Goal: Obtain resource: Download file/media

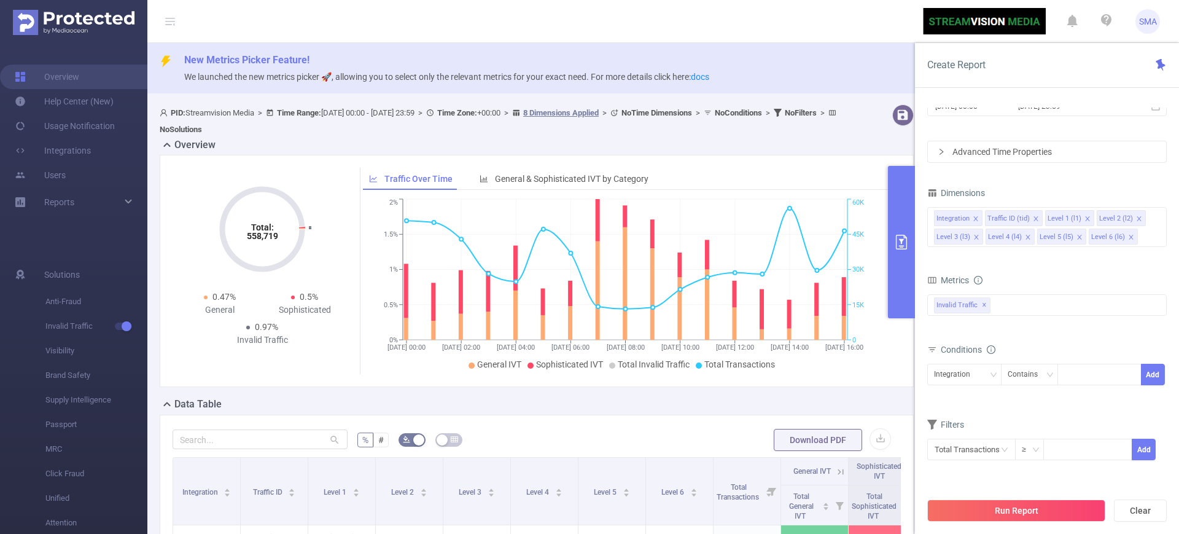
click at [824, 63] on span "New Metrics Picker Feature!" at bounding box center [676, 60] width 985 height 15
click at [901, 235] on icon "primary" at bounding box center [901, 242] width 15 height 15
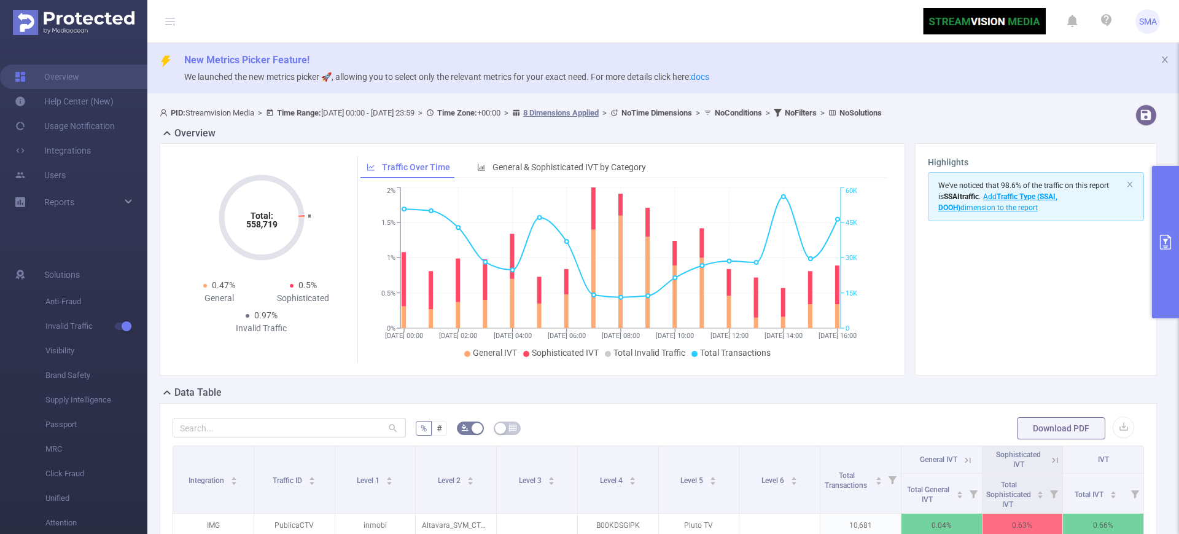
click at [1163, 240] on icon "primary" at bounding box center [1166, 242] width 15 height 15
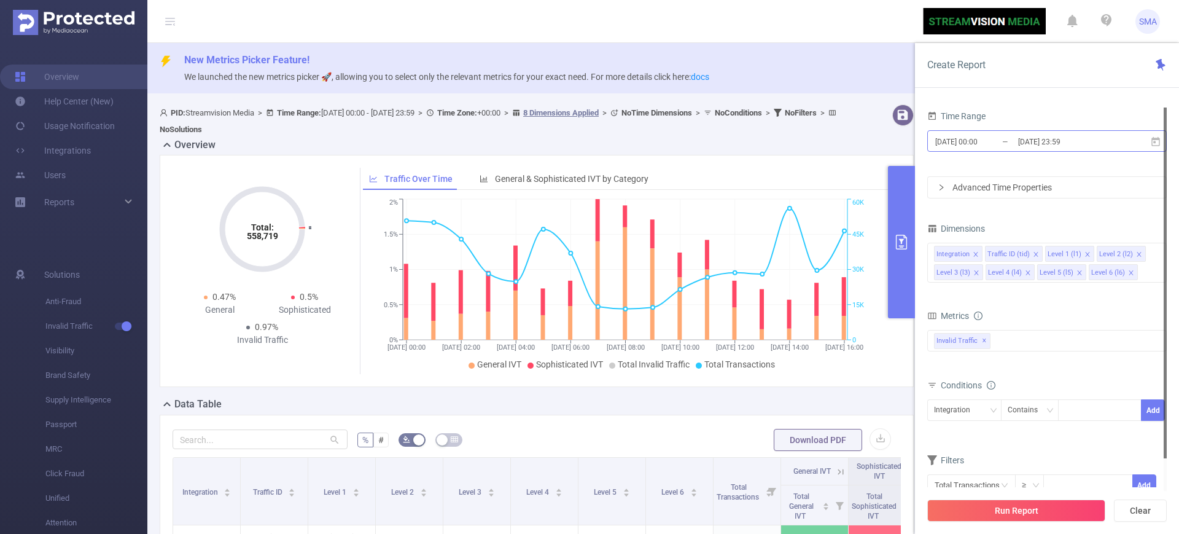
click at [1057, 143] on input "[DATE] 23:59" at bounding box center [1067, 141] width 100 height 17
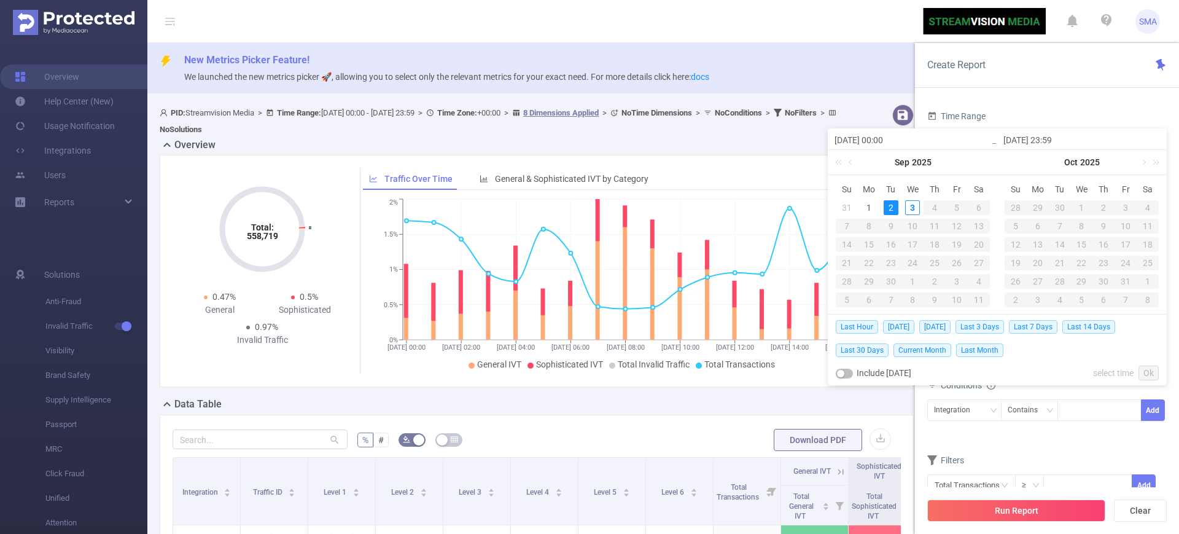
click at [893, 205] on div "2" at bounding box center [891, 207] width 15 height 15
click at [888, 330] on span "[DATE]" at bounding box center [898, 327] width 31 height 14
type input "[DATE] 00:00"
type input "[DATE] 23:59"
click at [888, 330] on body "SMA Overview Help Center (New) Usage Notification Integrations Users Reports So…" at bounding box center [589, 267] width 1179 height 534
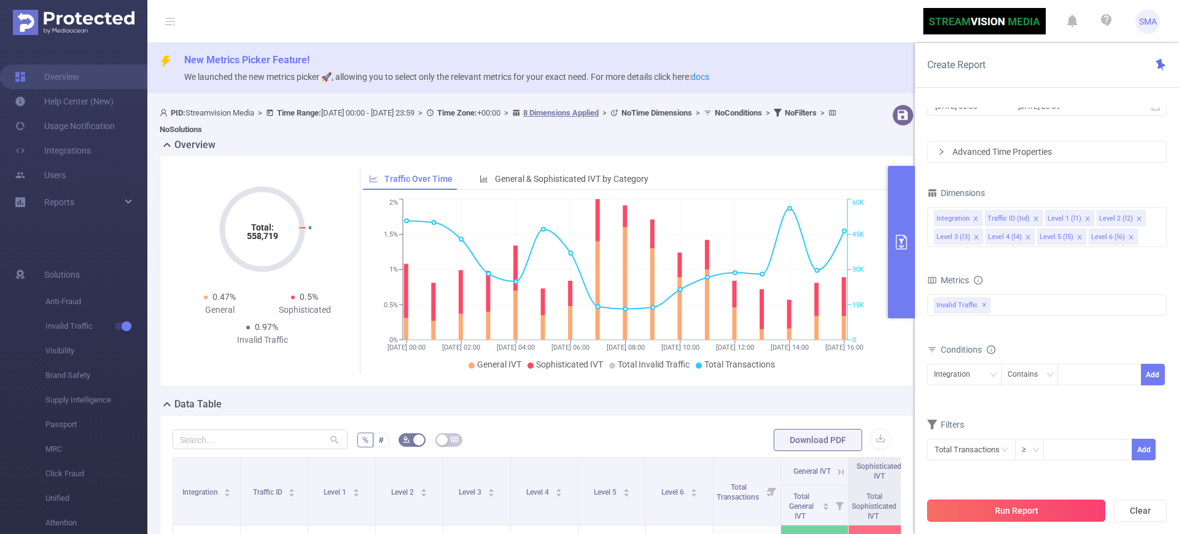
click at [1054, 504] on button "Run Report" at bounding box center [1017, 510] width 178 height 22
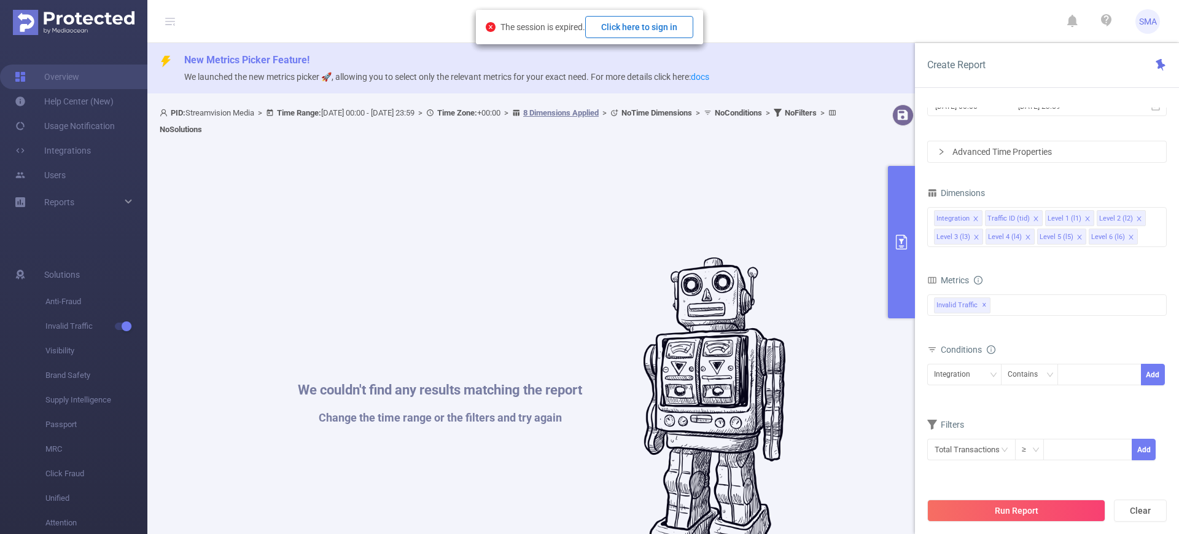
click at [681, 28] on button "Click here to sign in" at bounding box center [639, 27] width 108 height 22
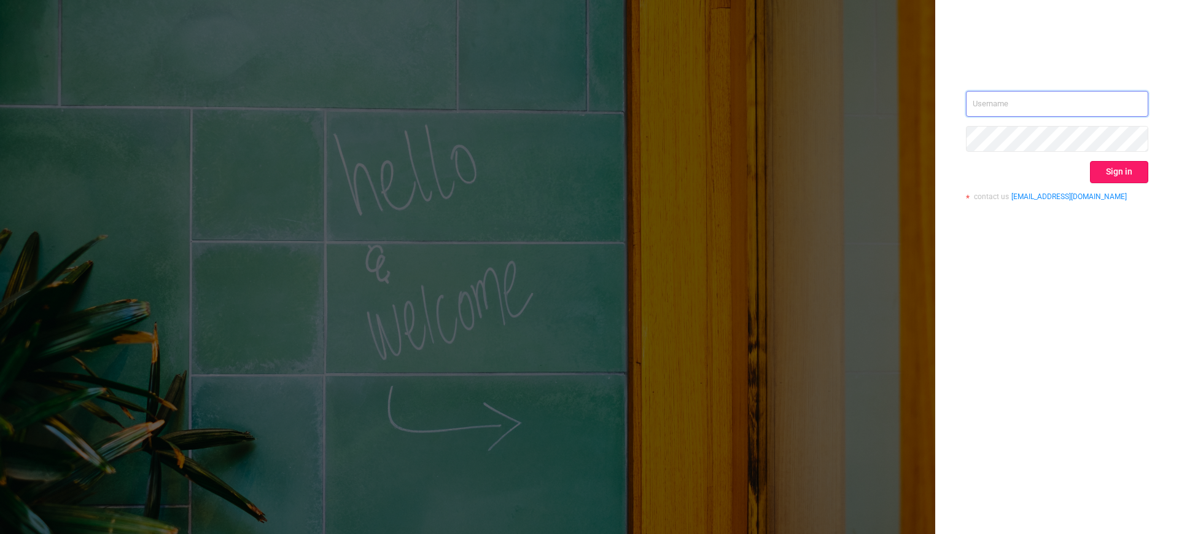
type input "[EMAIL_ADDRESS][DOMAIN_NAME]"
click at [1096, 176] on button "Sign in" at bounding box center [1119, 172] width 58 height 22
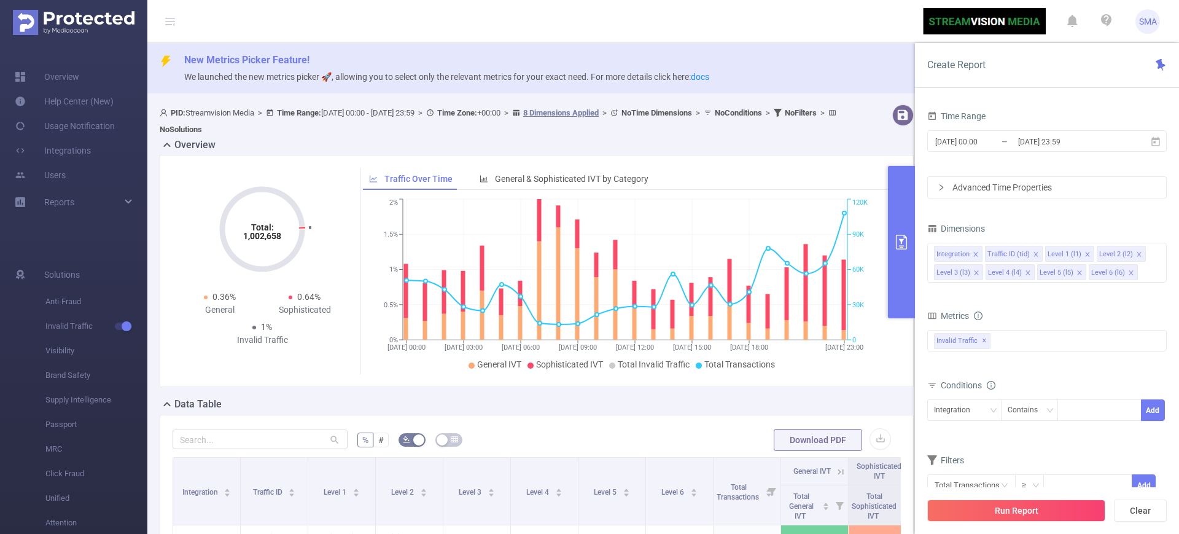
click at [1005, 143] on input "[DATE] 00:00" at bounding box center [984, 141] width 100 height 17
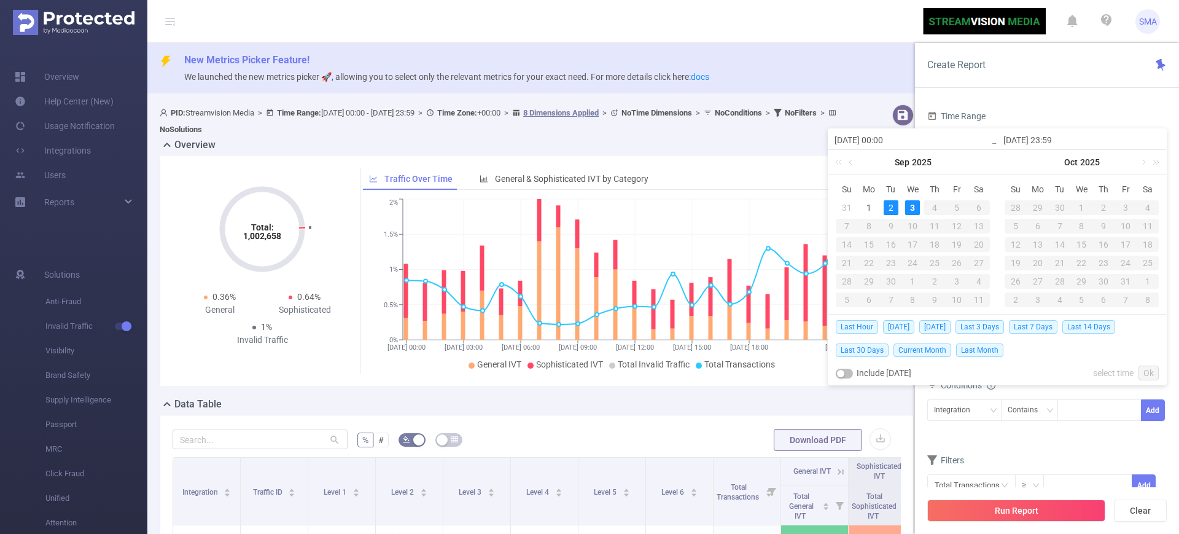
click at [892, 318] on div "Last Hour Today Yesterday Last 3 Days Last 7 Days Last 14 Days Last 30 Days Cur…" at bounding box center [997, 338] width 323 height 47
click at [889, 324] on span "[DATE]" at bounding box center [898, 327] width 31 height 14
type input "[DATE] 00:00"
type input "[DATE] 23:59"
click at [889, 324] on body "SMA Overview Help Center (New) Usage Notification Integrations Users Reports So…" at bounding box center [589, 267] width 1179 height 534
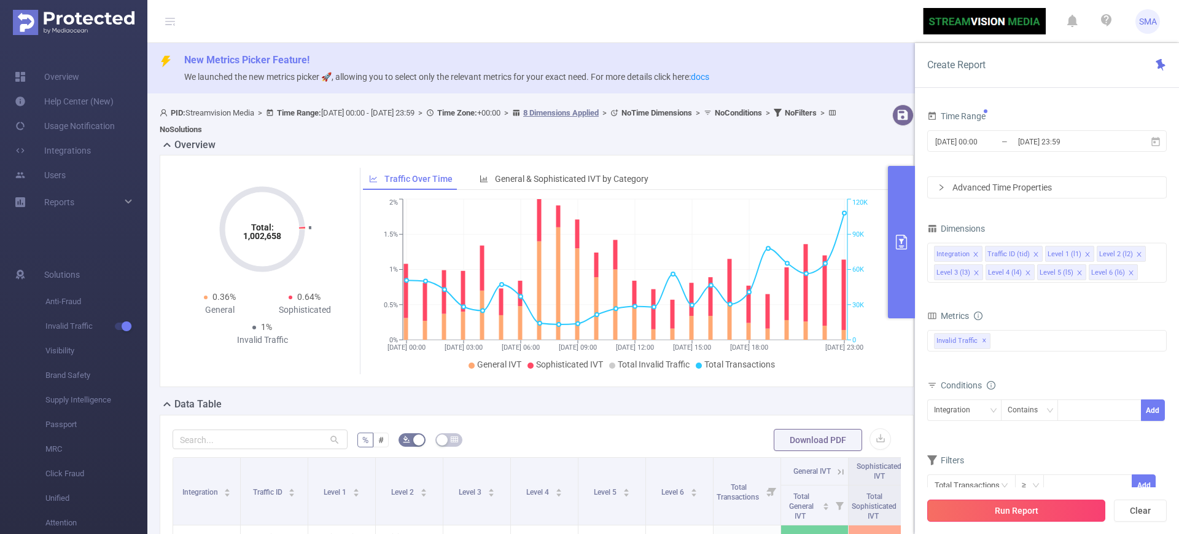
click at [1004, 519] on button "Run Report" at bounding box center [1017, 510] width 178 height 22
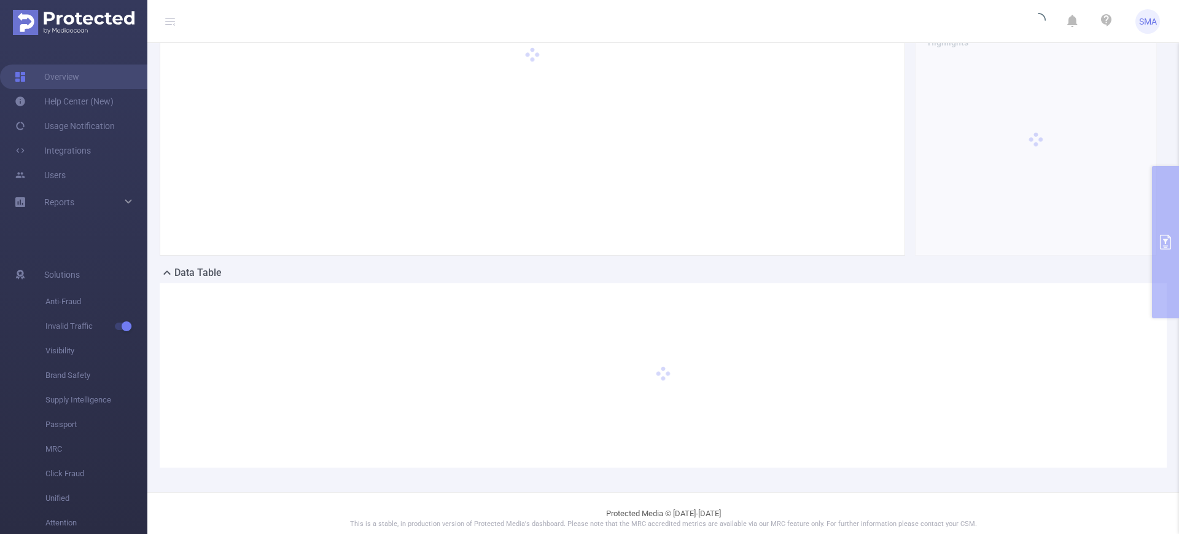
scroll to position [130, 0]
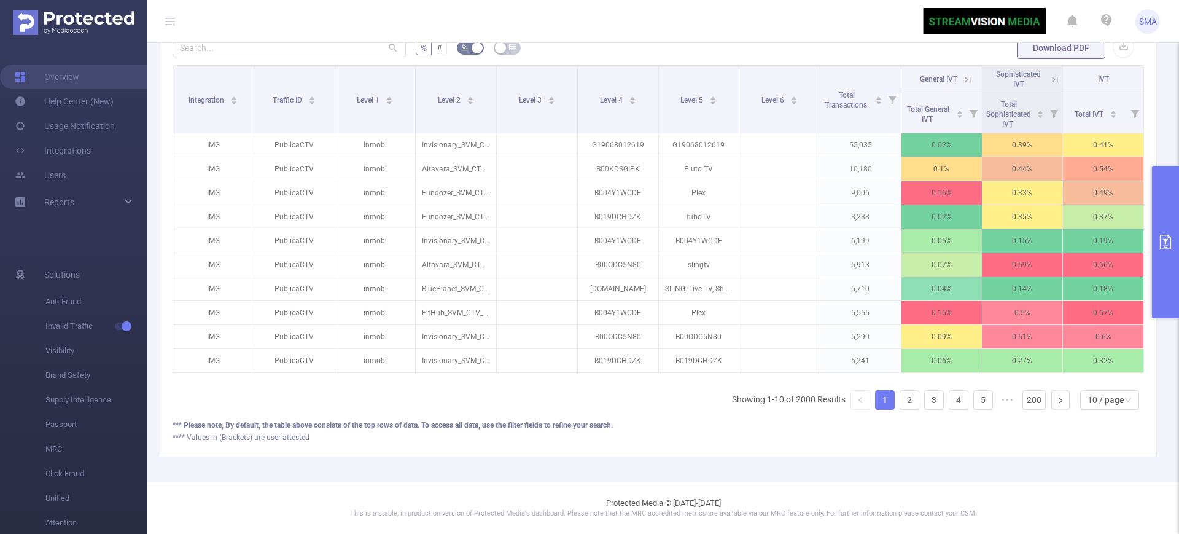
scroll to position [0, 2]
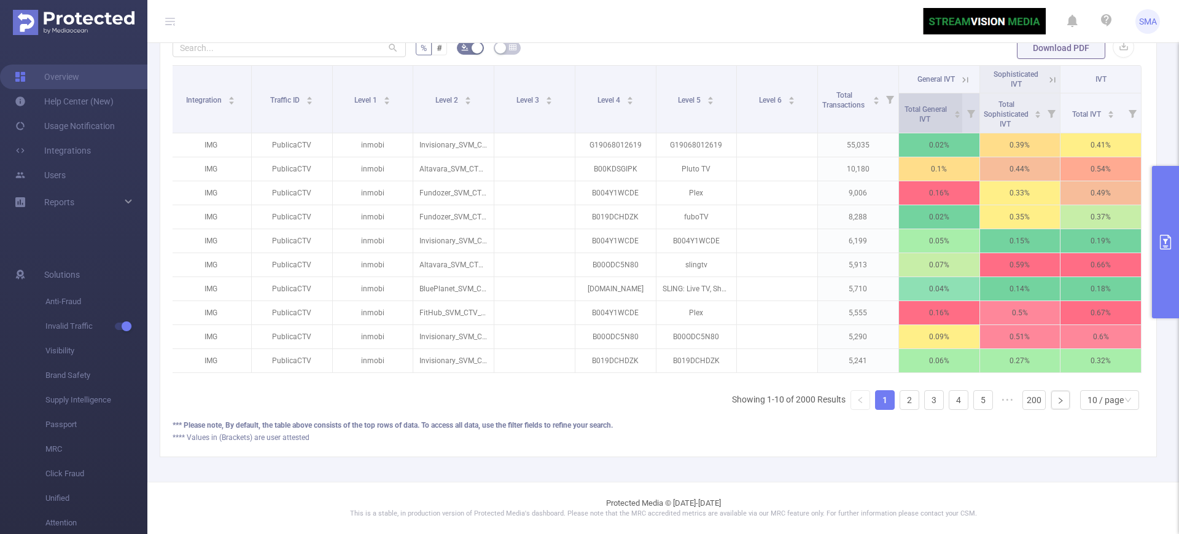
click at [923, 104] on span "Total General IVT" at bounding box center [925, 113] width 47 height 22
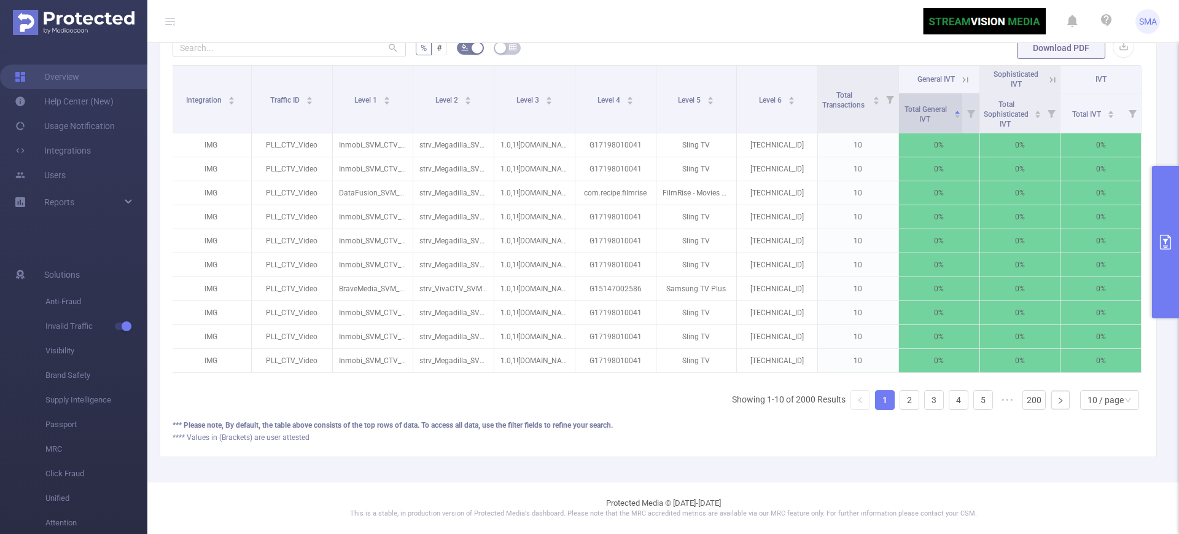
click at [923, 104] on span "Total General IVT" at bounding box center [925, 113] width 47 height 22
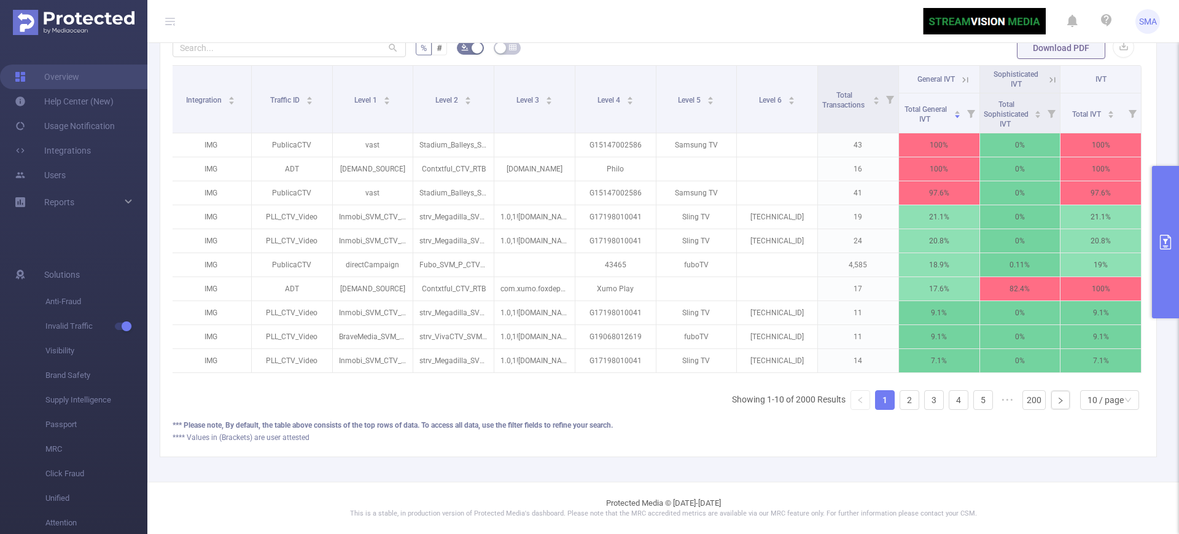
click at [960, 73] on icon at bounding box center [963, 79] width 15 height 12
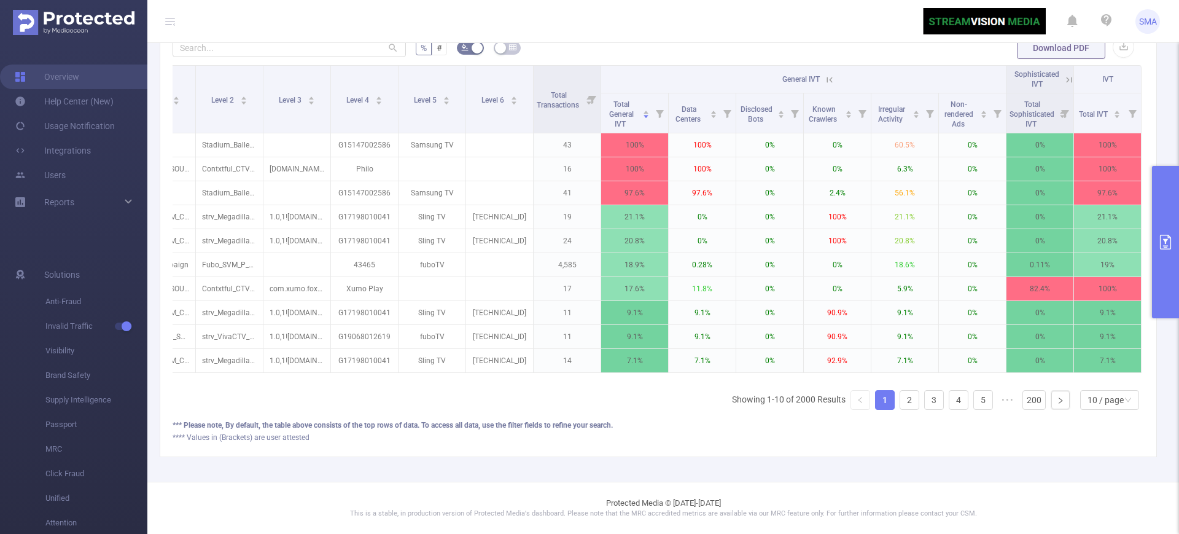
scroll to position [0, 192]
click at [1032, 70] on span "Sophisticated IVT" at bounding box center [1037, 79] width 45 height 18
click at [1064, 74] on icon at bounding box center [1069, 79] width 11 height 11
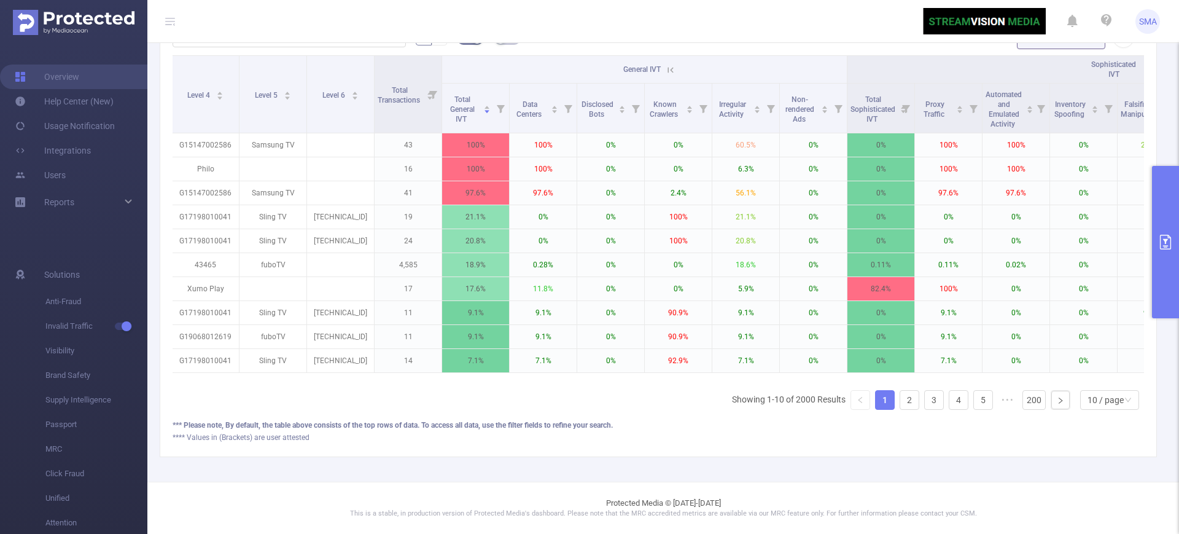
scroll to position [0, 665]
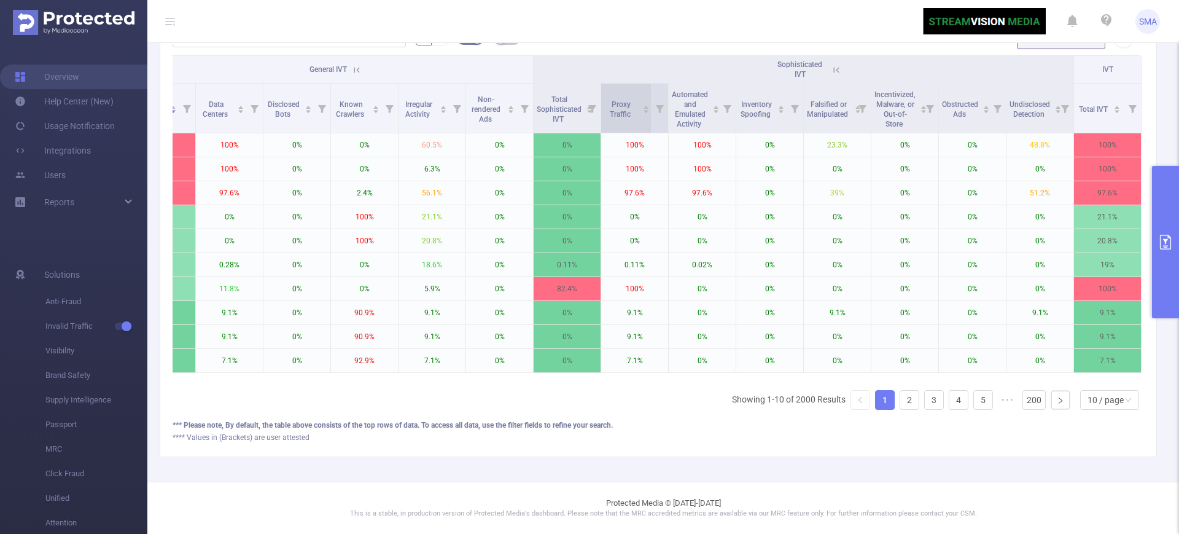
click at [610, 101] on span "Proxy Traffic" at bounding box center [621, 109] width 23 height 18
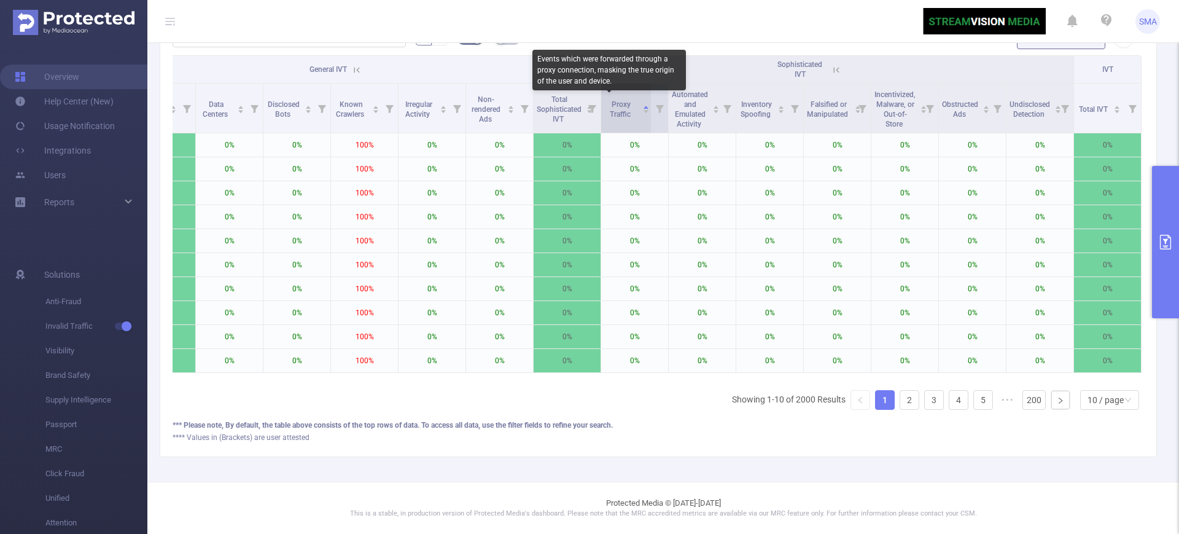
click at [610, 101] on span "Proxy Traffic" at bounding box center [621, 109] width 23 height 18
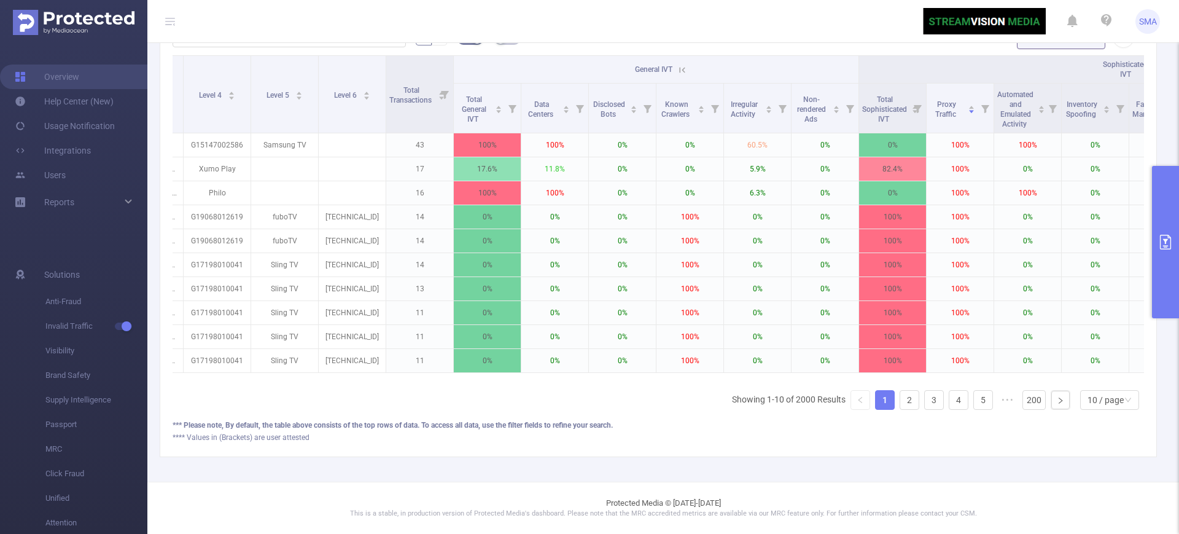
scroll to position [0, 383]
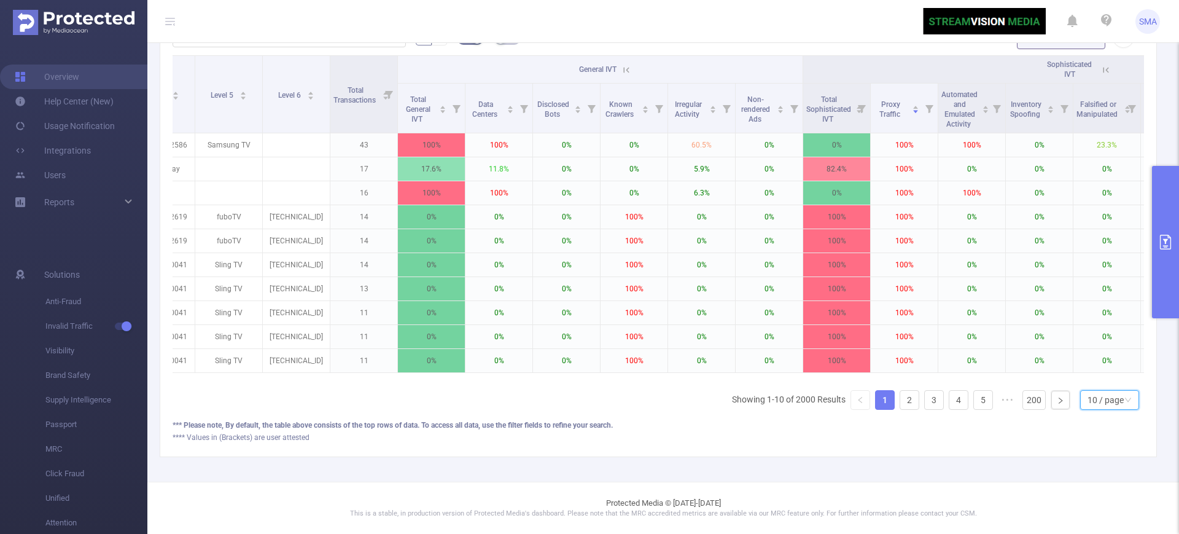
click at [1088, 397] on div "10 / page" at bounding box center [1106, 400] width 36 height 18
click at [1098, 380] on li "50 / page" at bounding box center [1097, 390] width 59 height 20
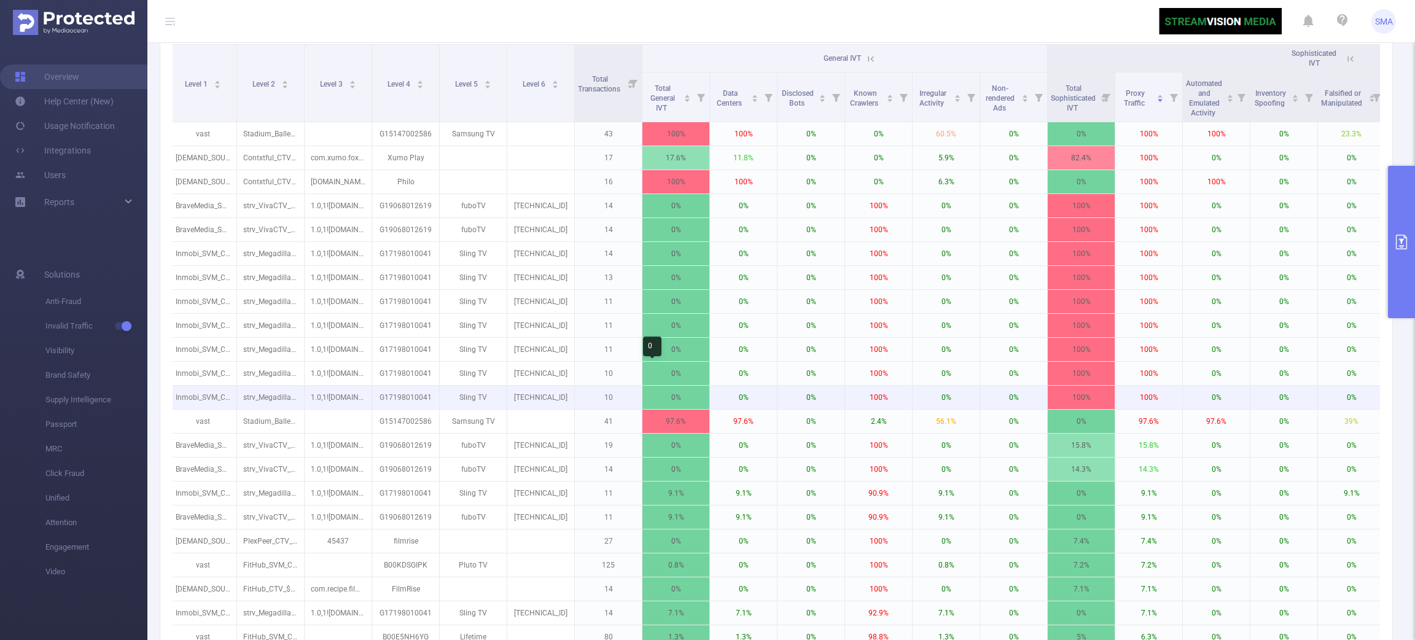
scroll to position [0, 115]
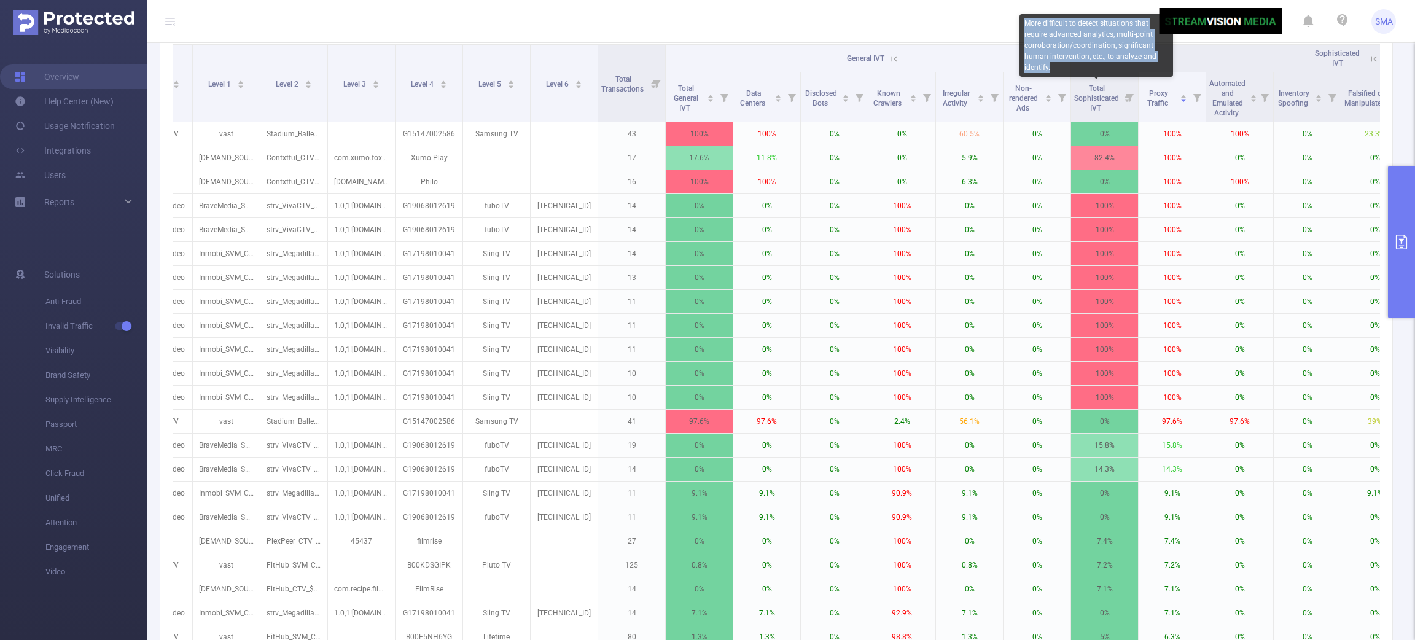
copy div "More difficult to detect situations that require advanced analytics, multi-poin…"
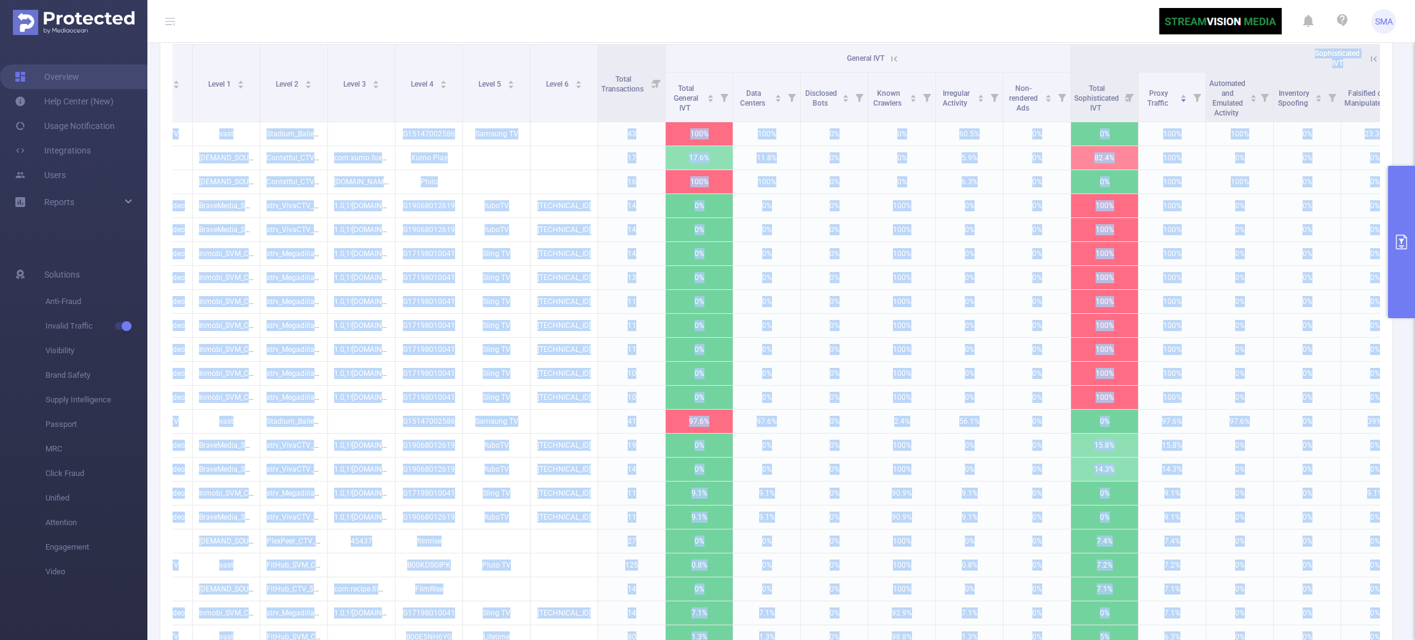
drag, startPoint x: 1154, startPoint y: 69, endPoint x: 1140, endPoint y: 72, distance: 14.5
click at [1140, 72] on body "SMA Overview Help Center (New) Usage Notification Integrations Users Reports So…" at bounding box center [707, 320] width 1415 height 640
click at [1151, 90] on span "Proxy Traffic" at bounding box center [1158, 98] width 23 height 18
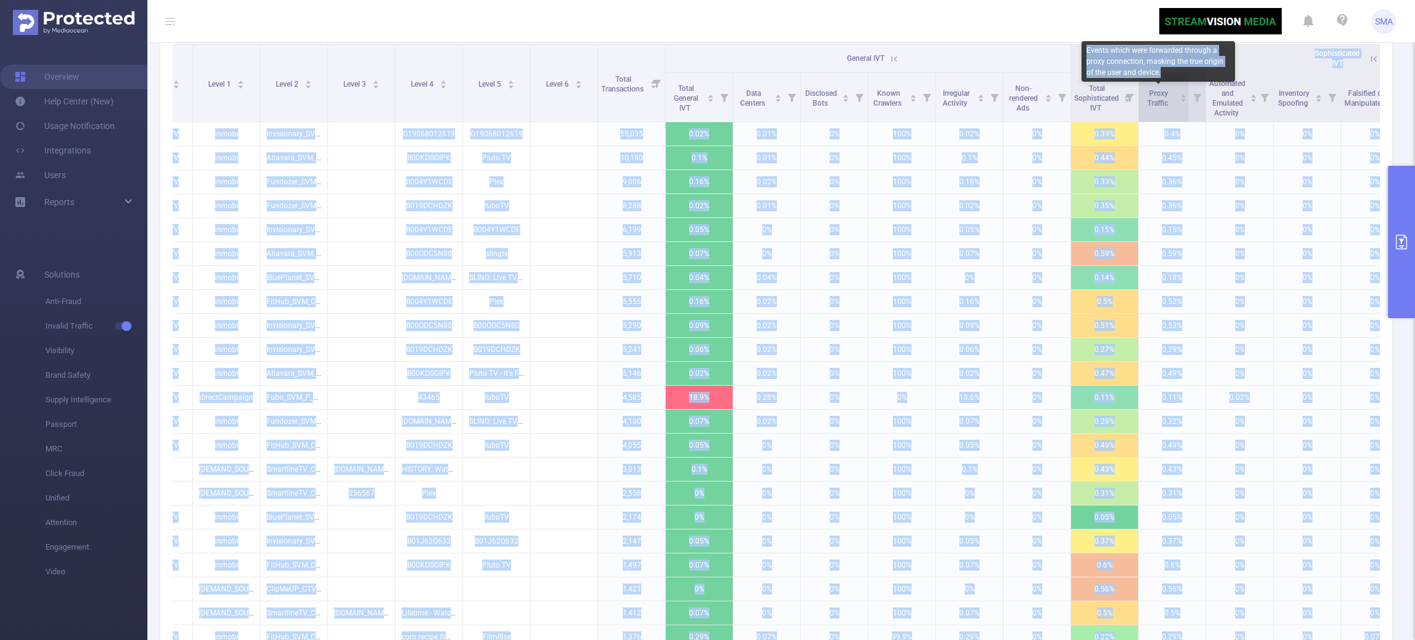
click at [1159, 103] on span "Proxy Traffic" at bounding box center [1158, 98] width 23 height 18
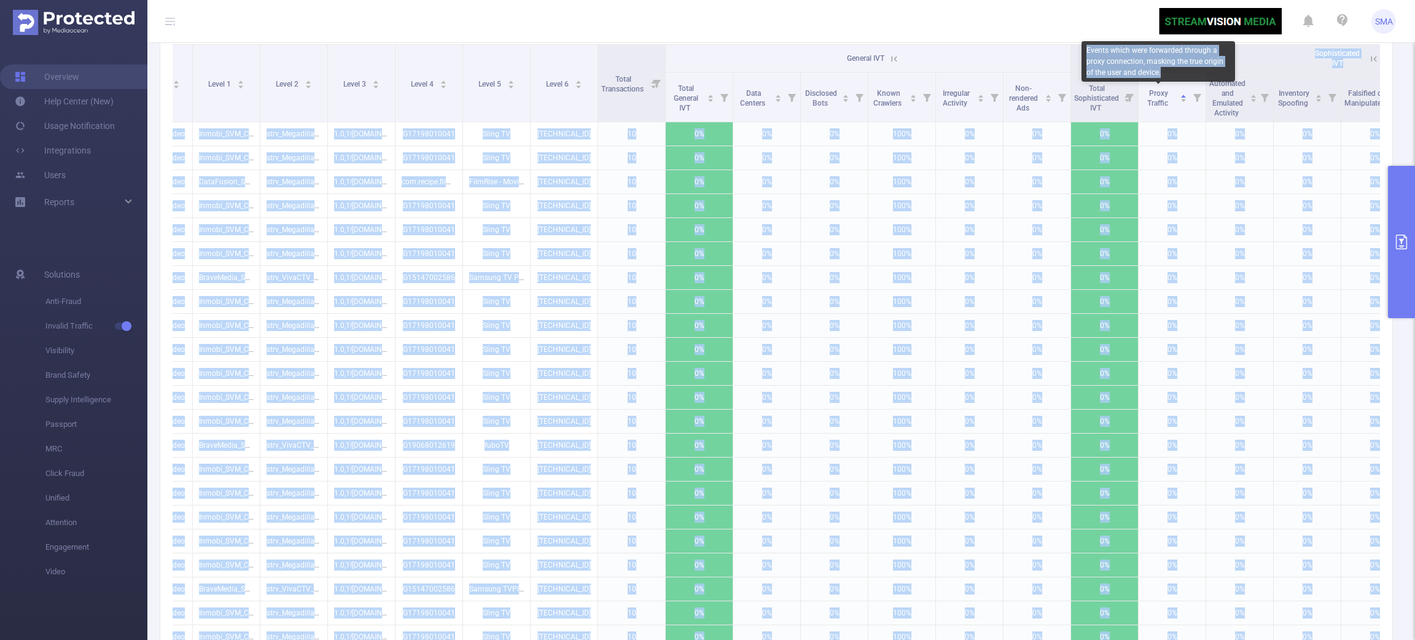
click at [1155, 77] on div "Events which were forwarded through a proxy connection, masking the true origin…" at bounding box center [1159, 61] width 154 height 41
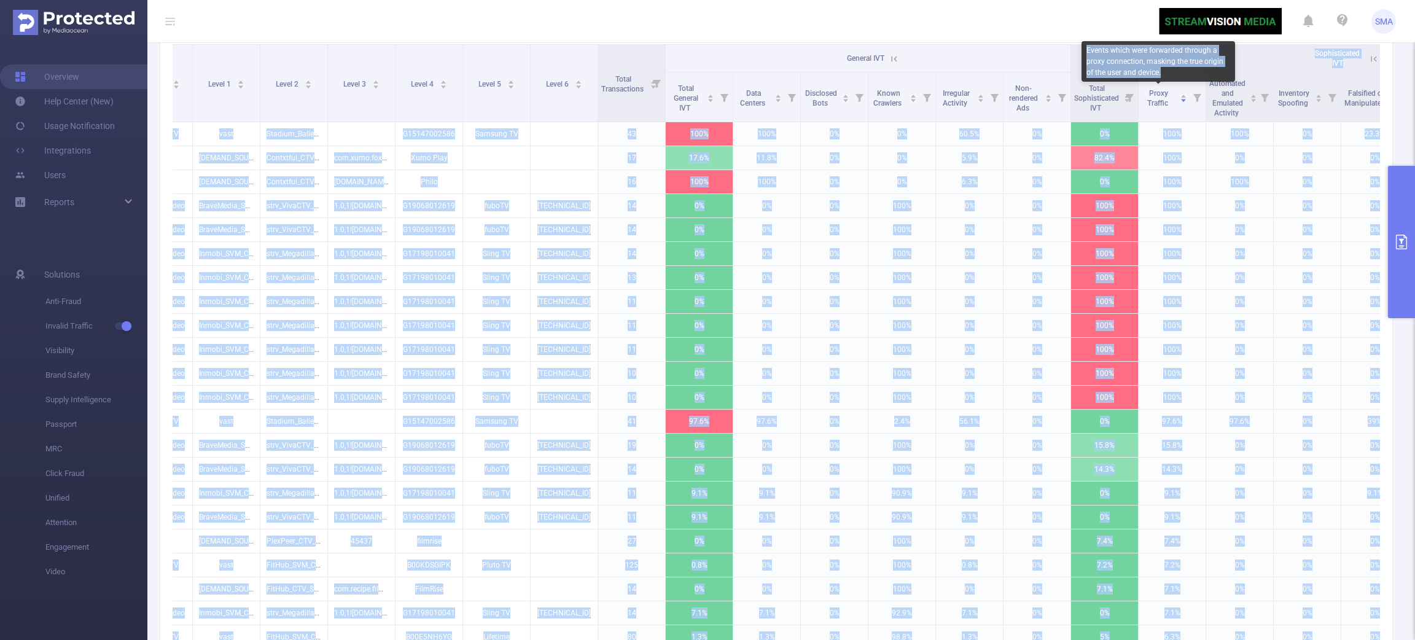
click at [913, 14] on header "SMA" at bounding box center [707, 21] width 1415 height 43
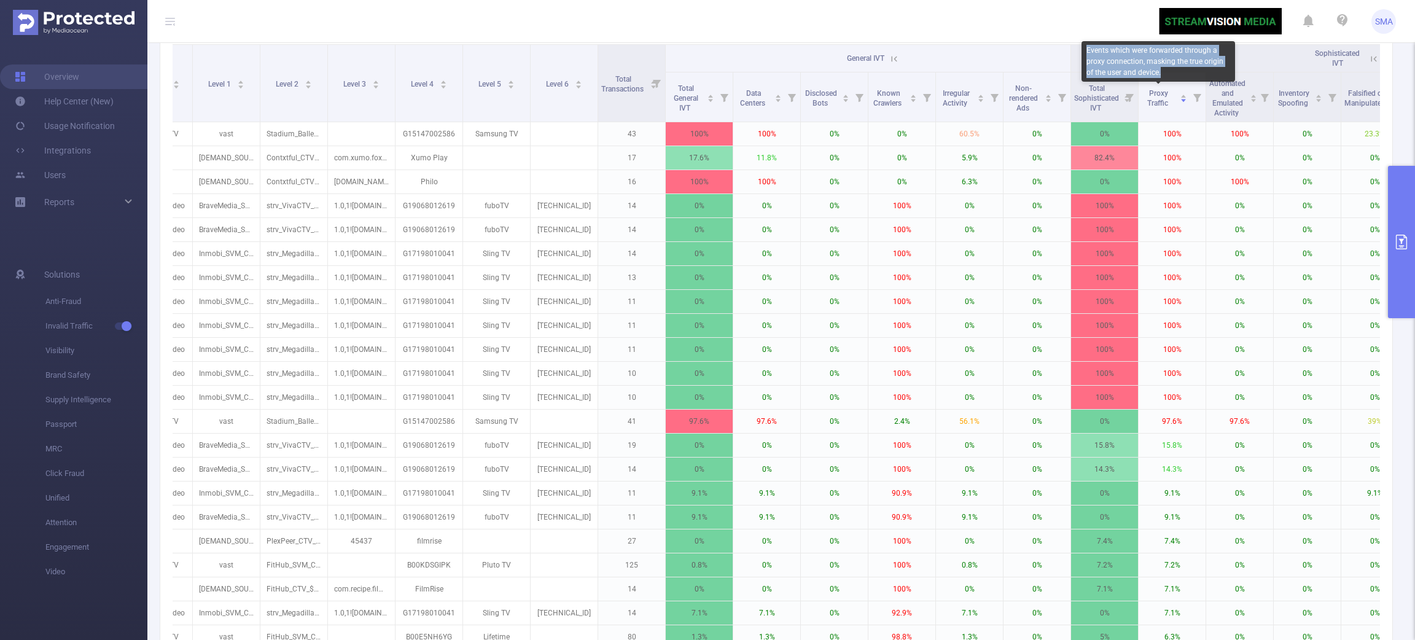
copy div "Events which were forwarded through a proxy connection, masking the true origin…"
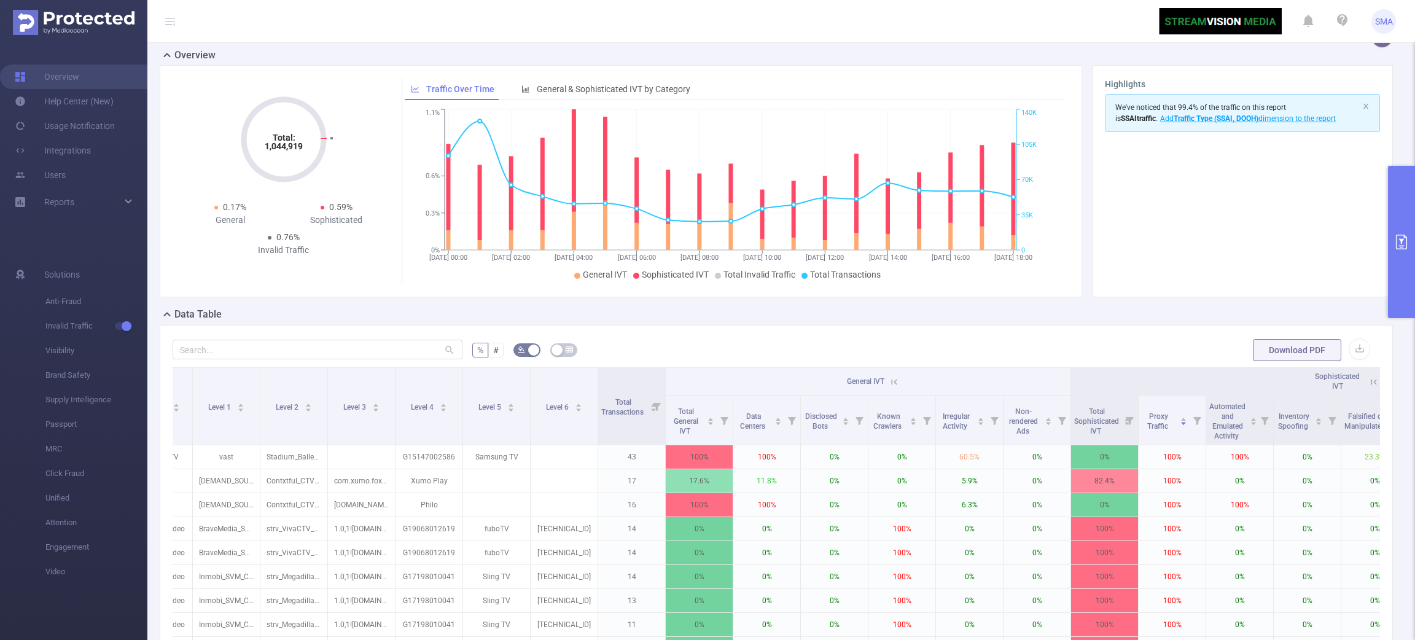
scroll to position [276, 0]
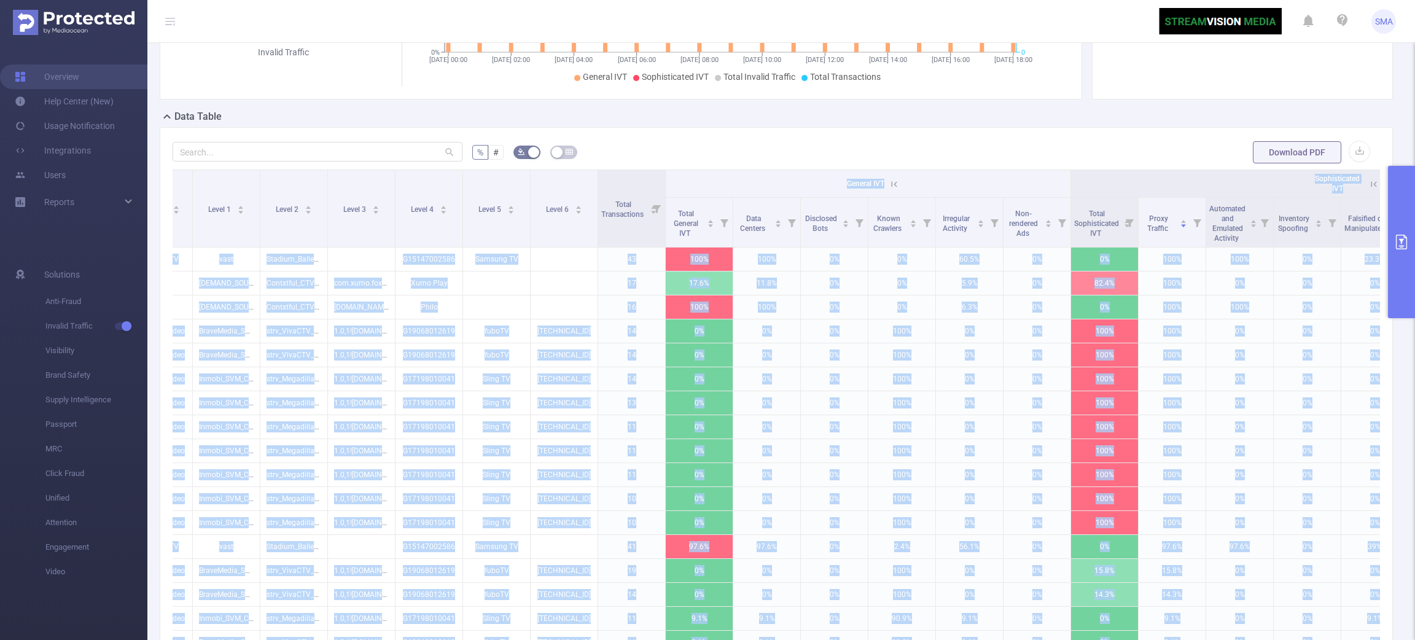
drag, startPoint x: 1192, startPoint y: 190, endPoint x: 1175, endPoint y: 157, distance: 37.4
click at [1175, 157] on body "SMA Overview Help Center (New) Usage Notification Integrations Users Reports So…" at bounding box center [707, 320] width 1415 height 640
click at [1179, 171] on th "Sophisticated IVT" at bounding box center [1341, 184] width 541 height 28
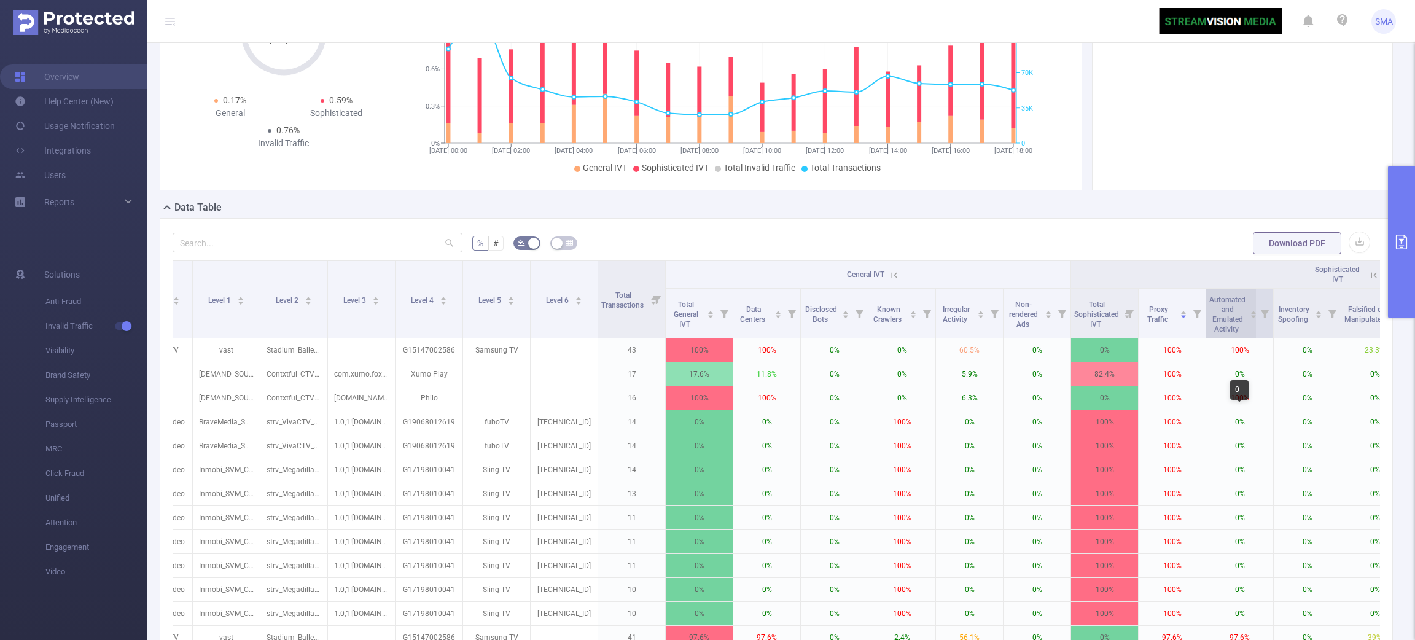
scroll to position [184, 0]
click at [1179, 315] on span "Automated and Emulated Activity" at bounding box center [1228, 314] width 36 height 42
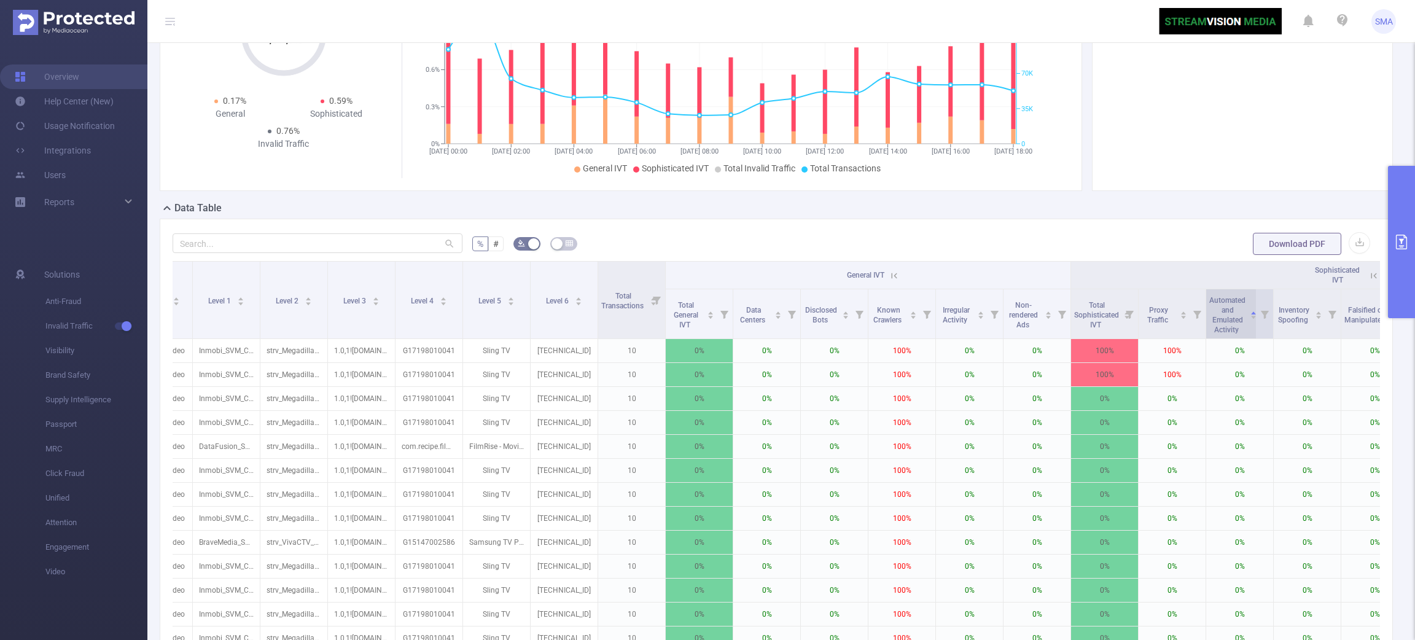
click at [1179, 315] on span "Automated and Emulated Activity" at bounding box center [1228, 314] width 36 height 42
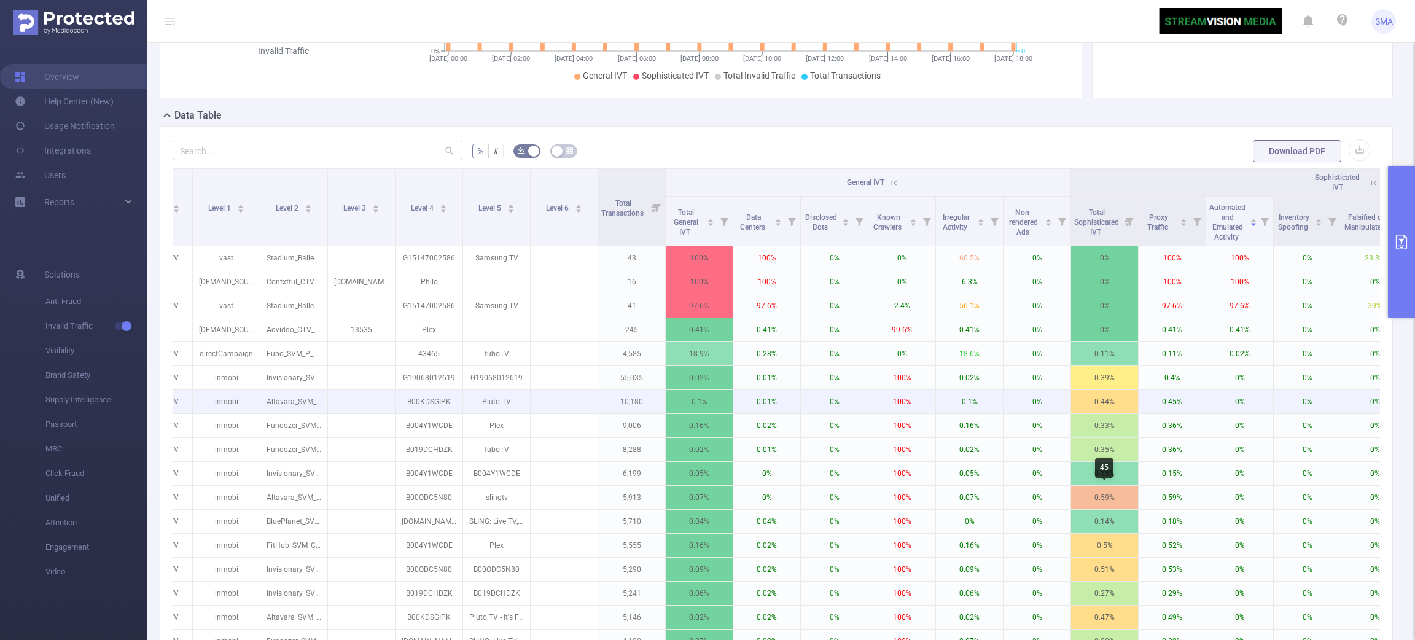
scroll to position [369, 0]
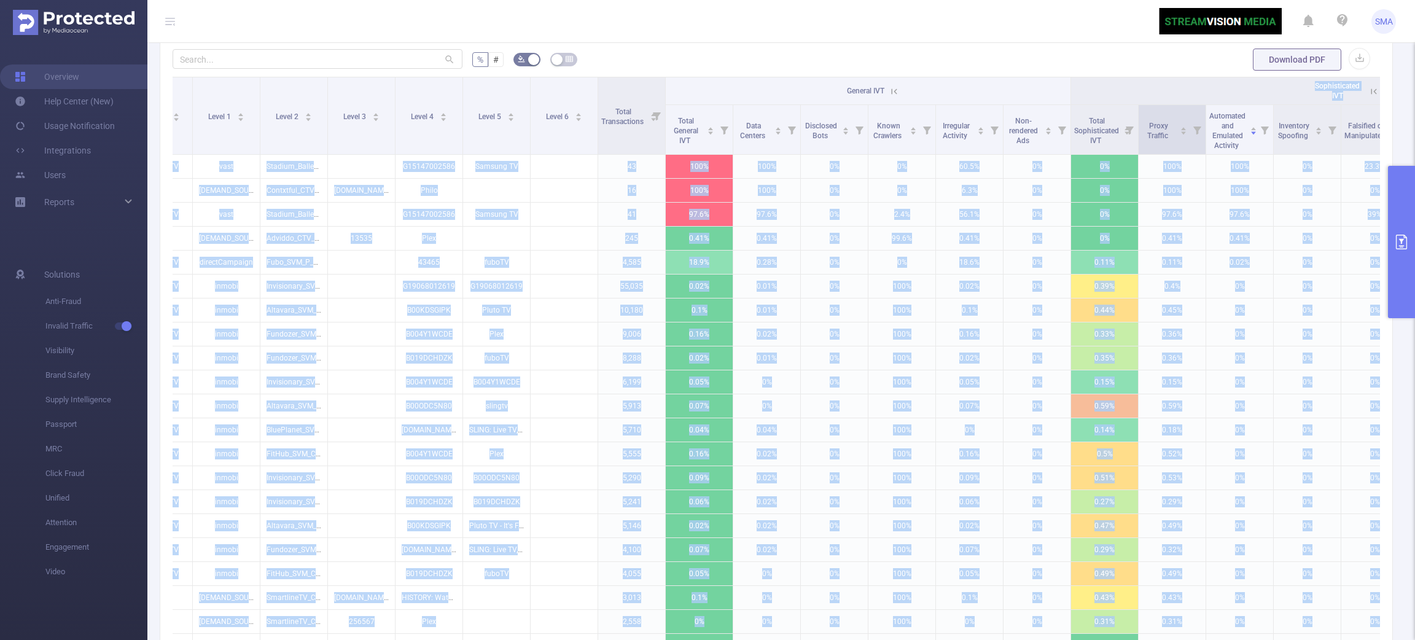
drag, startPoint x: 1191, startPoint y: 98, endPoint x: 1200, endPoint y: 124, distance: 27.8
click at [1179, 82] on body "SMA Overview Help Center (New) Usage Notification Integrations Users Reports So…" at bounding box center [707, 320] width 1415 height 640
click at [1171, 141] on div "Proxy Traffic" at bounding box center [1164, 130] width 45 height 22
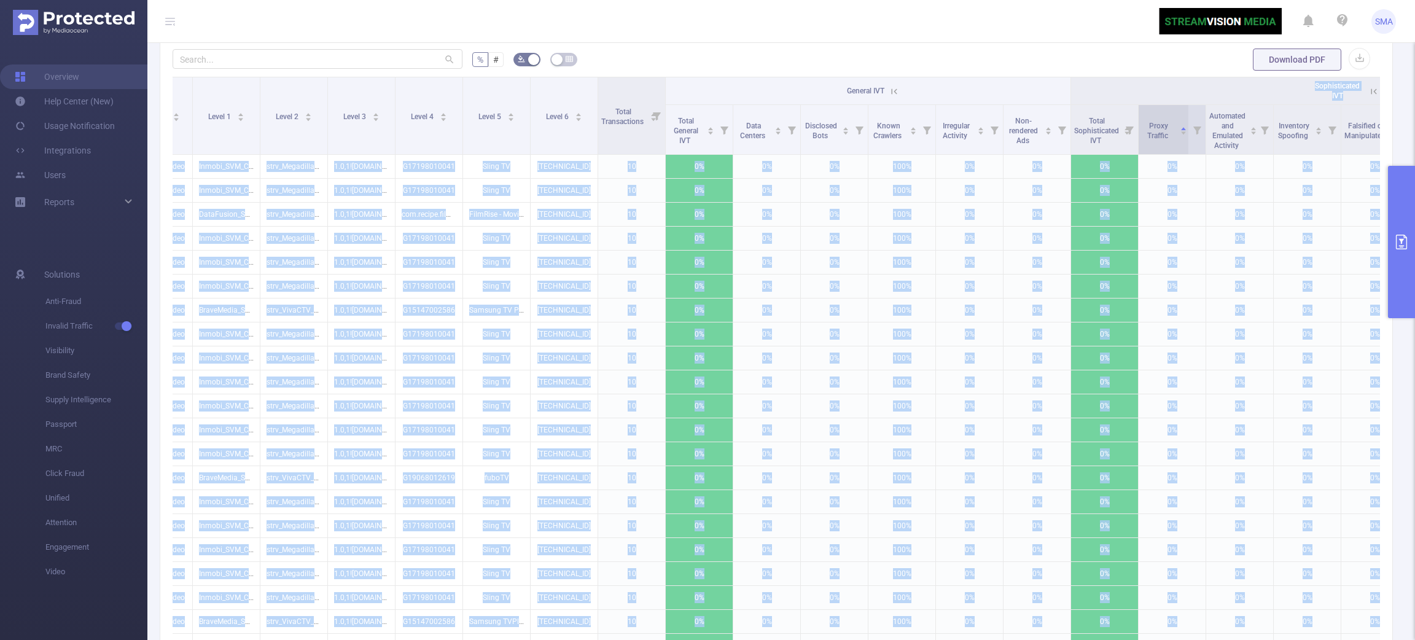
click at [1159, 135] on span "Proxy Traffic" at bounding box center [1158, 131] width 23 height 18
click at [1159, 136] on span "Proxy Traffic" at bounding box center [1158, 131] width 23 height 18
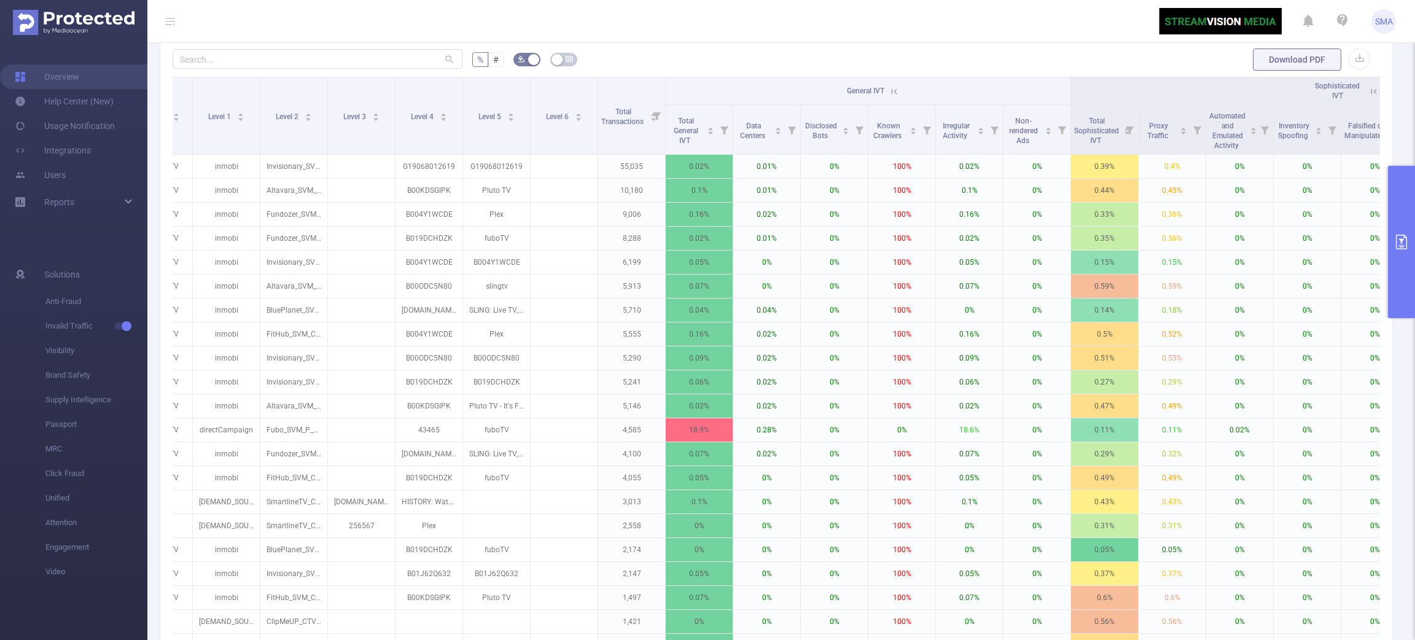
click at [1125, 23] on header "SMA" at bounding box center [707, 21] width 1415 height 43
click at [1158, 136] on span "Proxy Traffic" at bounding box center [1158, 131] width 23 height 18
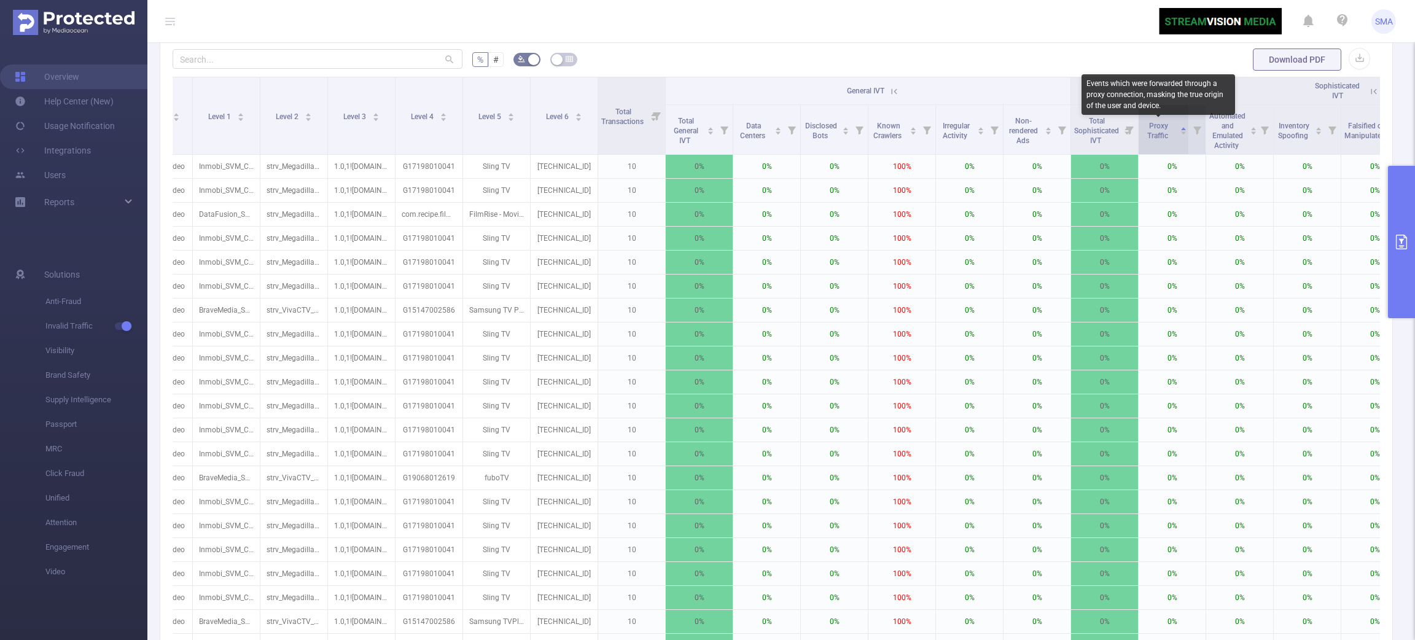
click at [1158, 136] on span "Proxy Traffic" at bounding box center [1158, 131] width 23 height 18
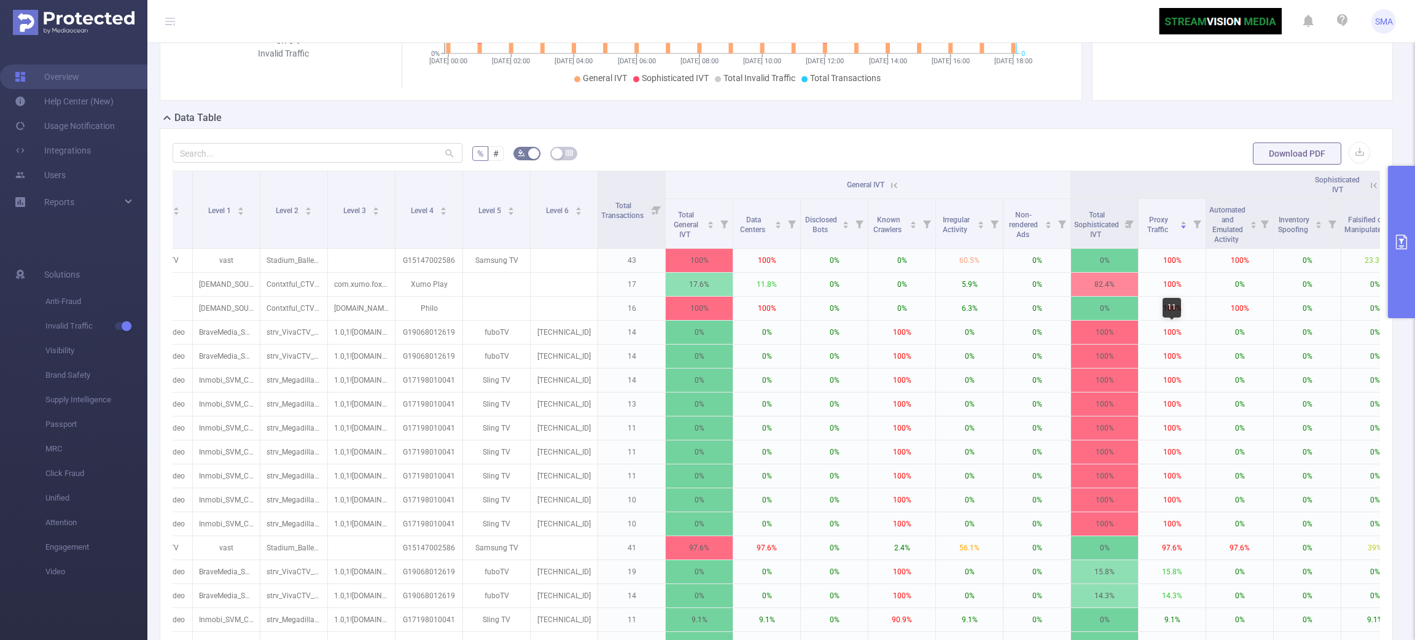
scroll to position [276, 0]
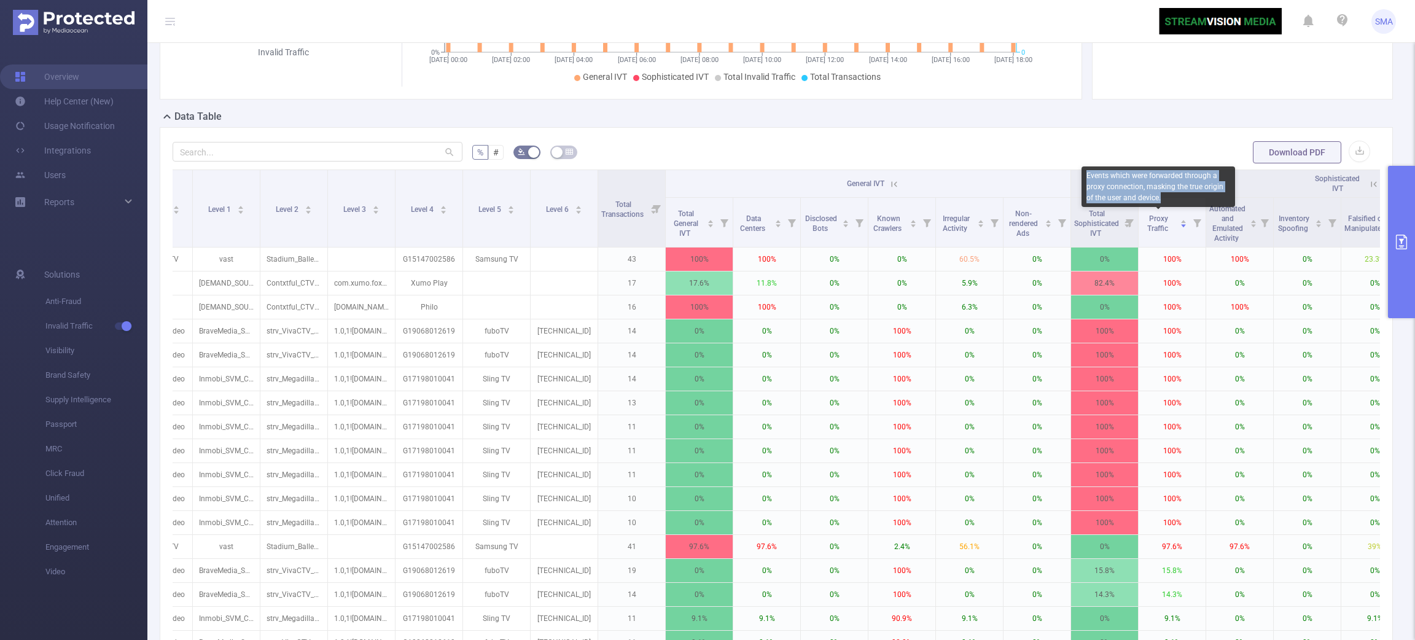
drag, startPoint x: 1155, startPoint y: 201, endPoint x: 1084, endPoint y: 176, distance: 75.6
click at [1084, 176] on div "Events which were forwarded through a proxy connection, masking the true origin…" at bounding box center [1159, 186] width 154 height 41
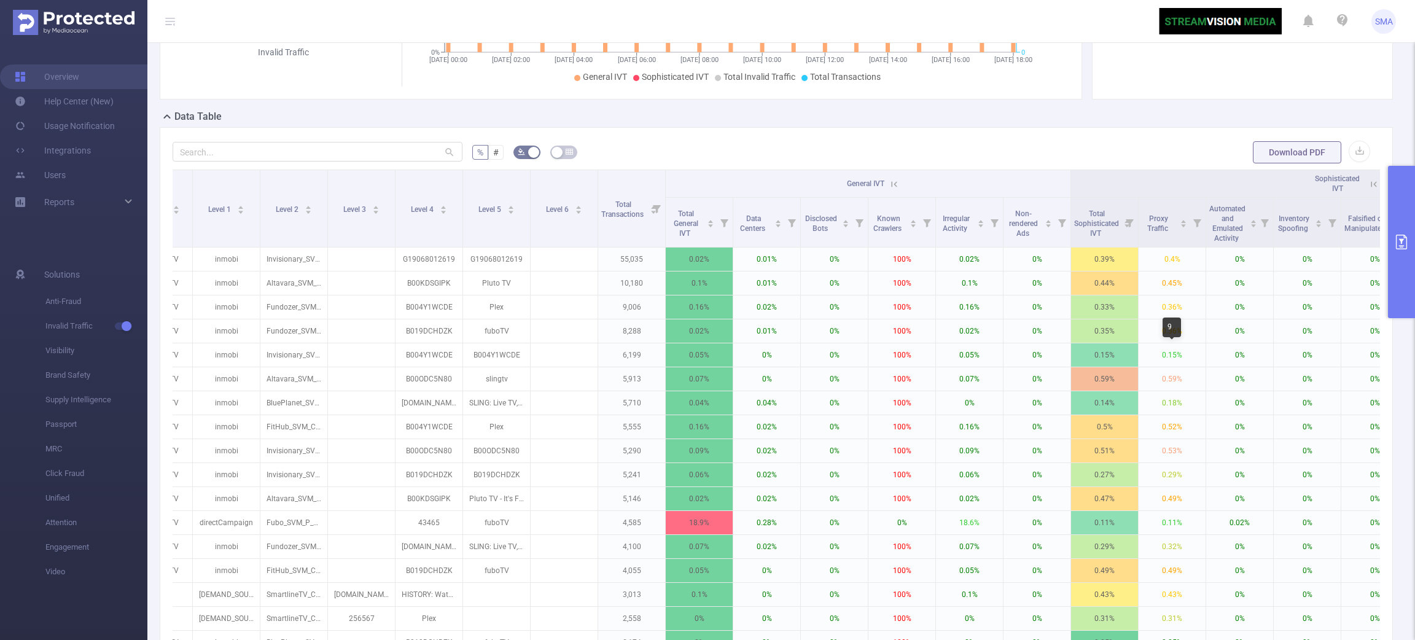
copy div "Events which were forwarded through a proxy connection, masking the true origin…"
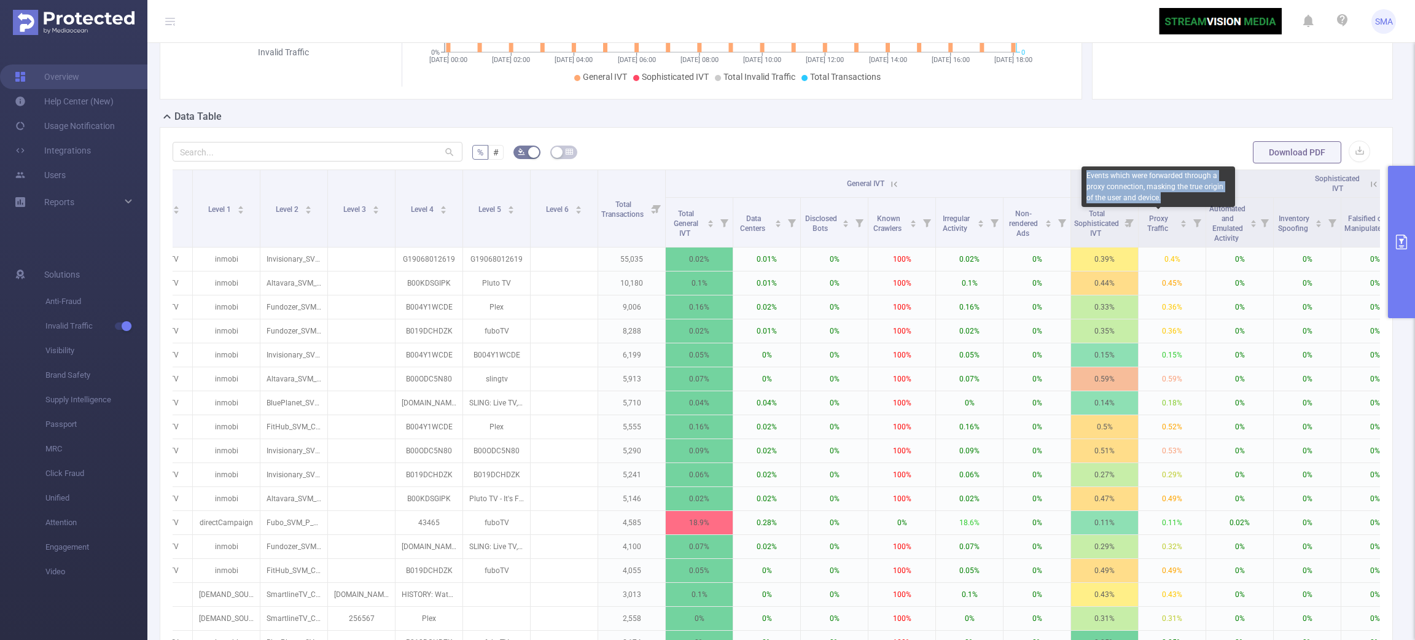
copy div "Events which were forwarded through a proxy connection, masking the true origin…"
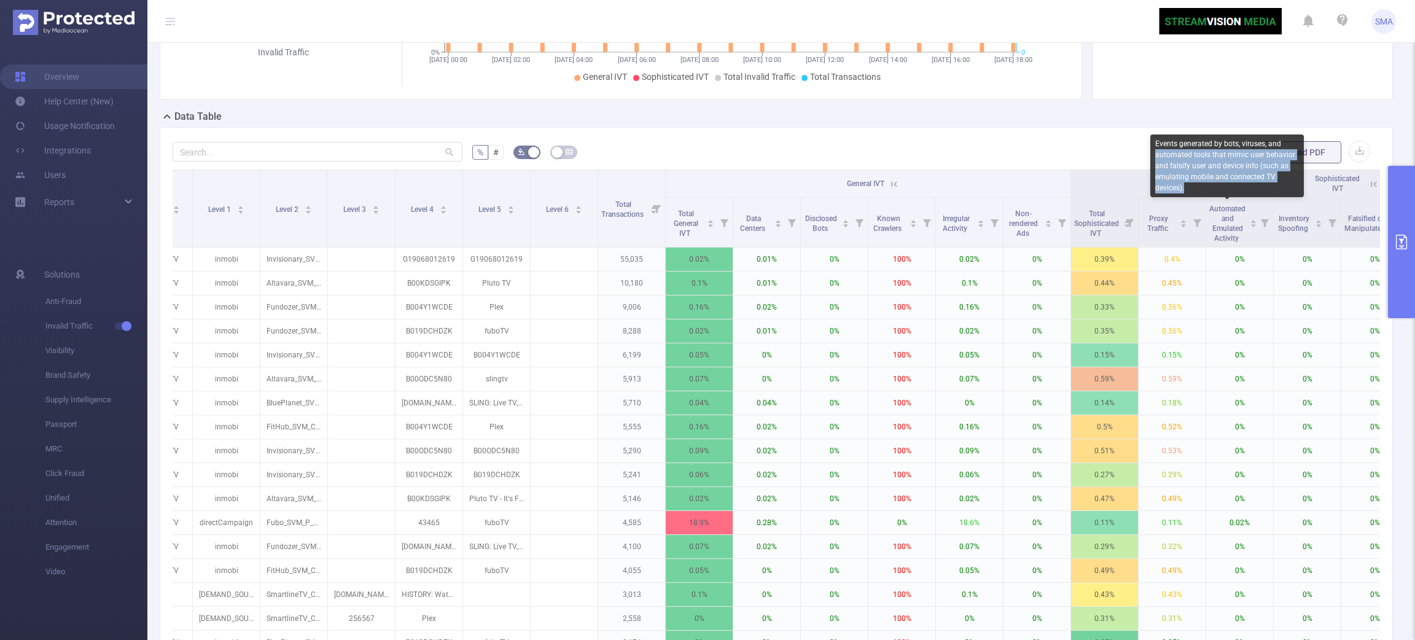
drag, startPoint x: 1194, startPoint y: 190, endPoint x: 1146, endPoint y: 150, distance: 62.4
click at [1147, 150] on body "SMA Overview Help Center (New) Usage Notification Integrations Users Reports So…" at bounding box center [707, 320] width 1415 height 640
drag, startPoint x: 1146, startPoint y: 149, endPoint x: 1230, endPoint y: 220, distance: 110.3
click at [1179, 229] on span "Automated and Emulated Activity" at bounding box center [1228, 224] width 36 height 38
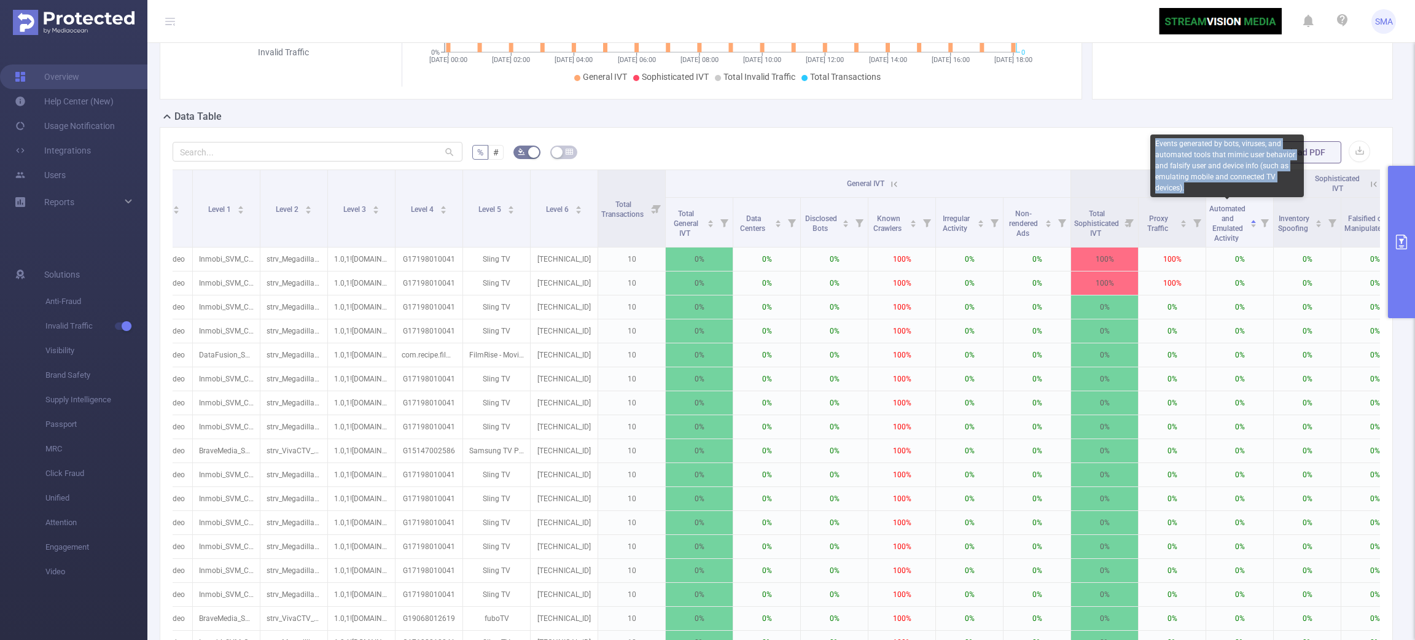
copy div "Events generated by bots, viruses, and automated tools that mimic user behavior…"
drag, startPoint x: 1190, startPoint y: 186, endPoint x: 1152, endPoint y: 146, distance: 54.8
click at [1152, 146] on div "Events generated by bots, viruses, and automated tools that mimic user behavior…" at bounding box center [1228, 166] width 154 height 63
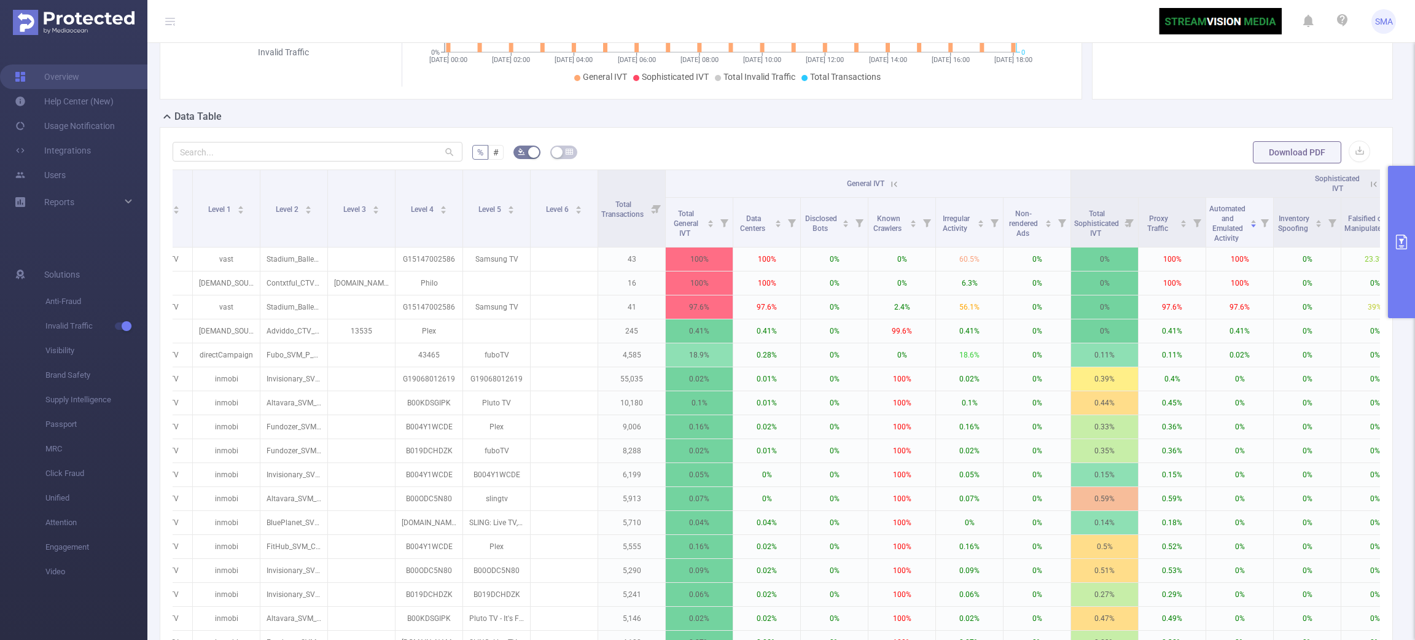
click at [1179, 253] on button "primary" at bounding box center [1401, 242] width 27 height 152
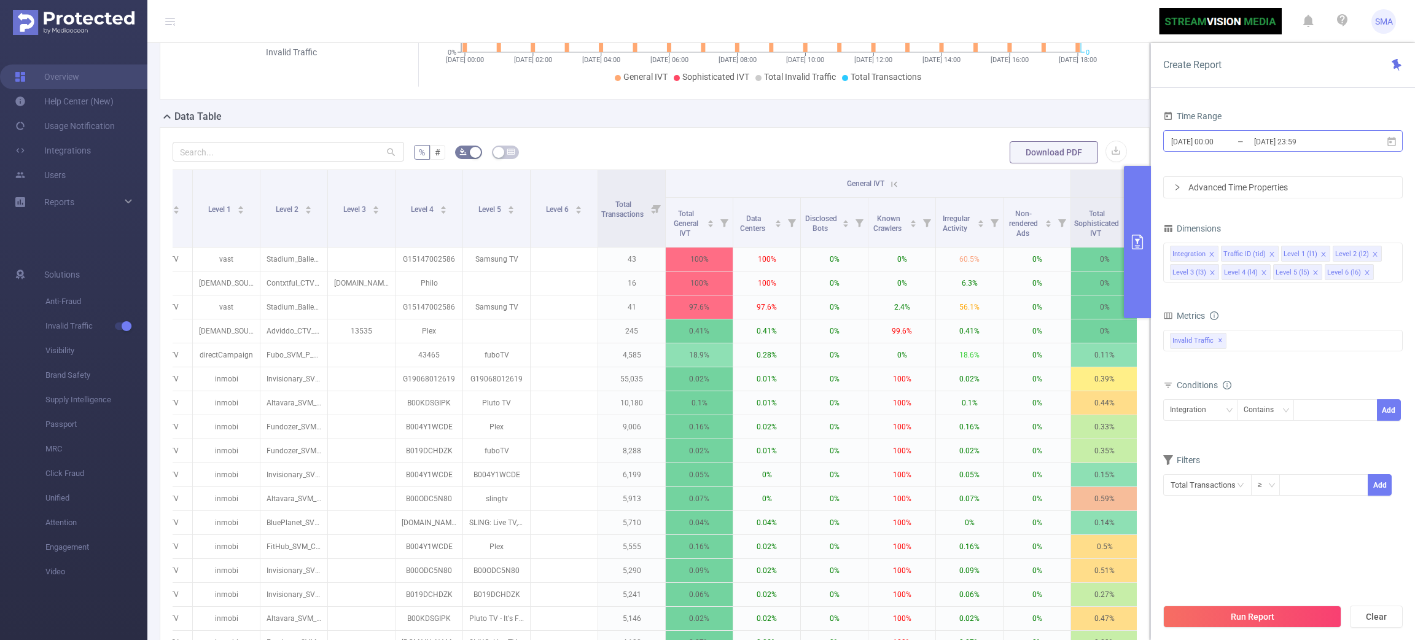
click at [1179, 147] on input "[DATE] 00:00" at bounding box center [1220, 141] width 100 height 17
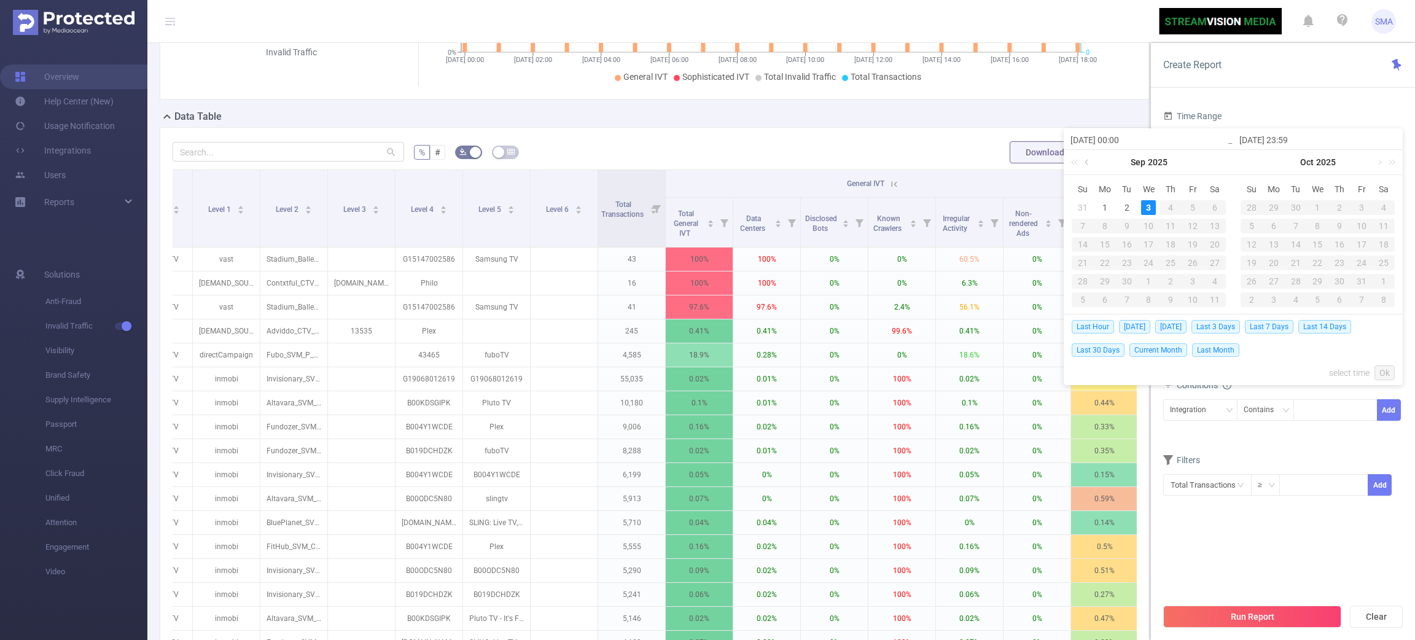
click at [1085, 158] on link at bounding box center [1087, 162] width 11 height 25
click at [1089, 164] on link at bounding box center [1087, 162] width 11 height 25
click at [1089, 165] on link at bounding box center [1087, 162] width 11 height 25
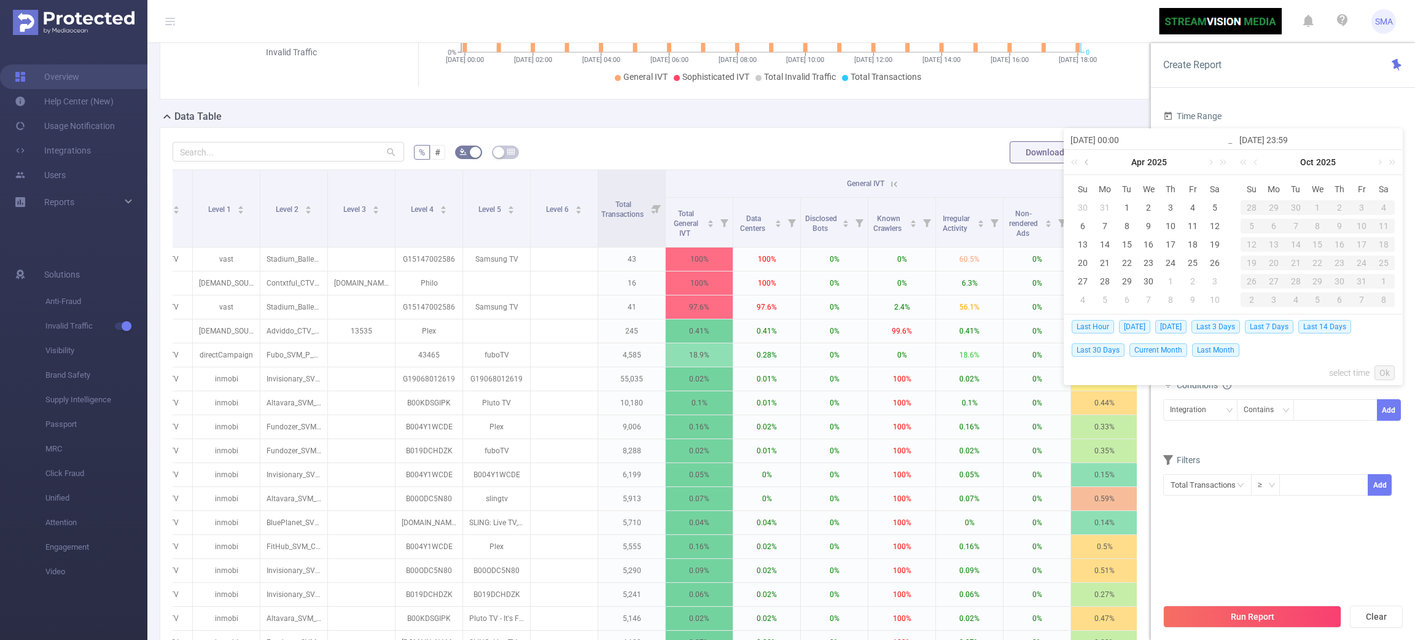
click at [1089, 165] on link at bounding box center [1087, 162] width 11 height 25
drag, startPoint x: 1089, startPoint y: 165, endPoint x: 1090, endPoint y: 171, distance: 6.3
click at [1090, 171] on link at bounding box center [1087, 162] width 11 height 25
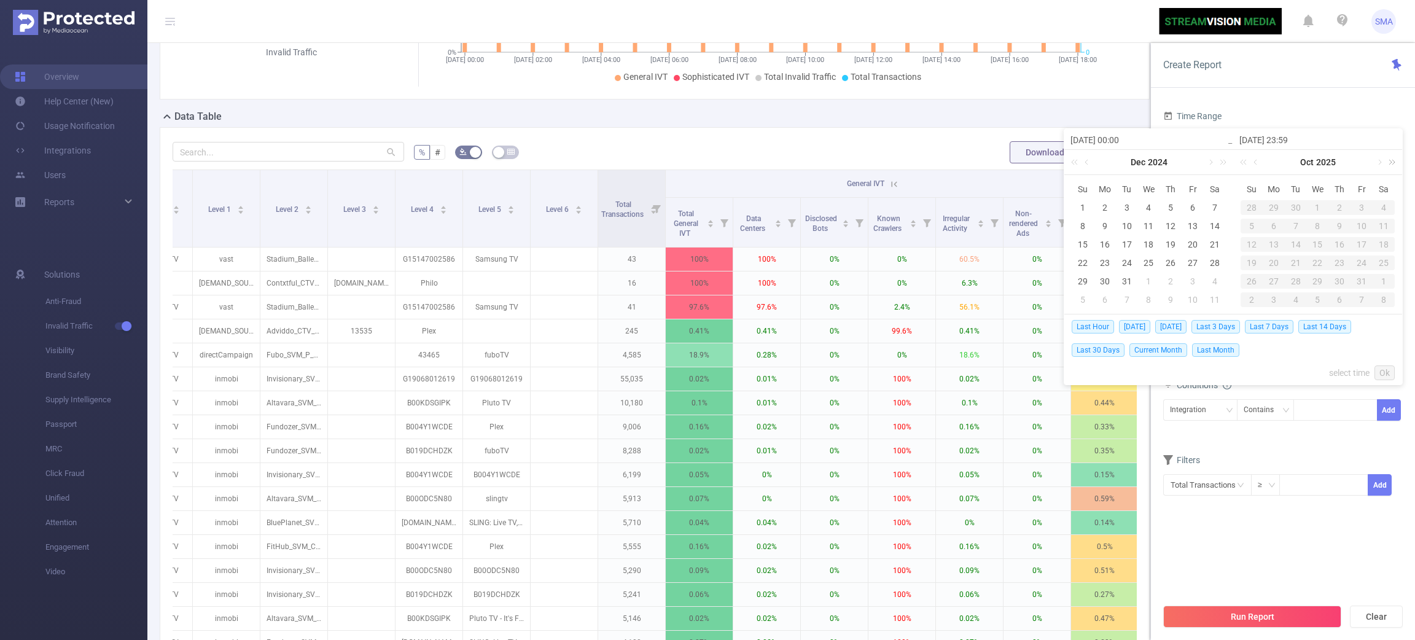
click at [1179, 157] on link at bounding box center [1390, 162] width 16 height 25
click at [1179, 165] on link at bounding box center [1379, 162] width 11 height 25
click at [1179, 158] on link at bounding box center [1379, 162] width 11 height 25
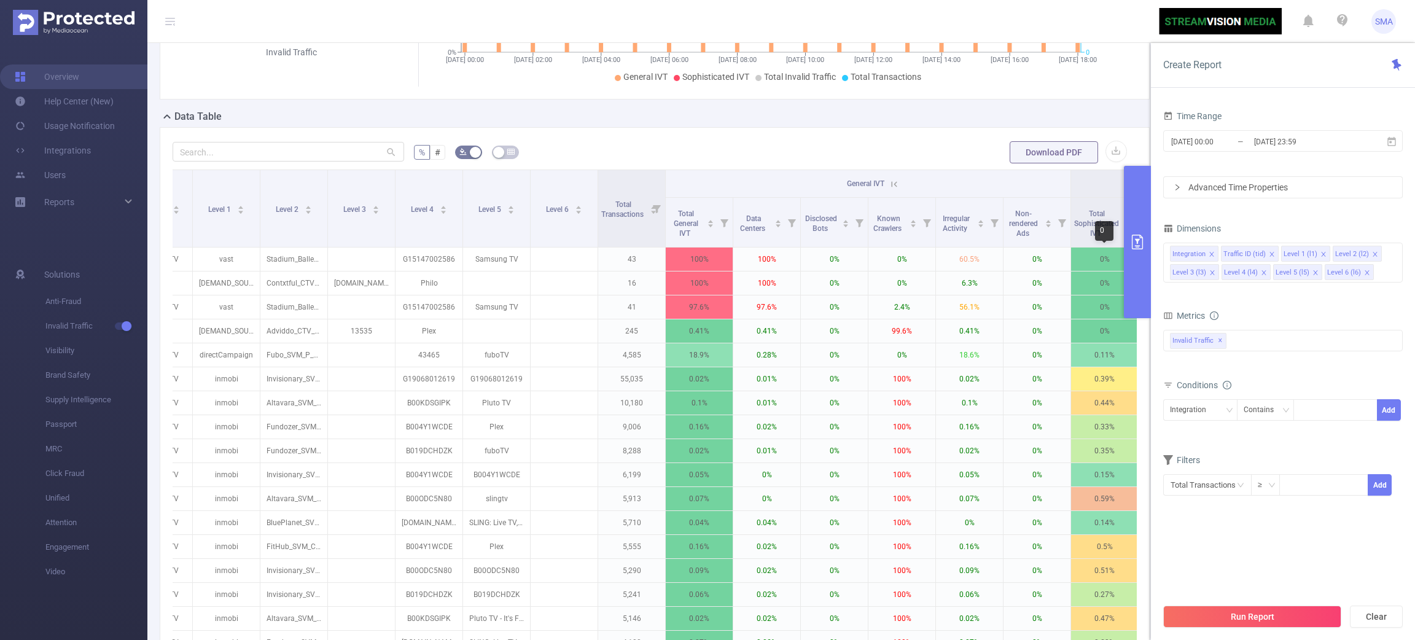
click at [1129, 256] on button "primary" at bounding box center [1137, 242] width 27 height 152
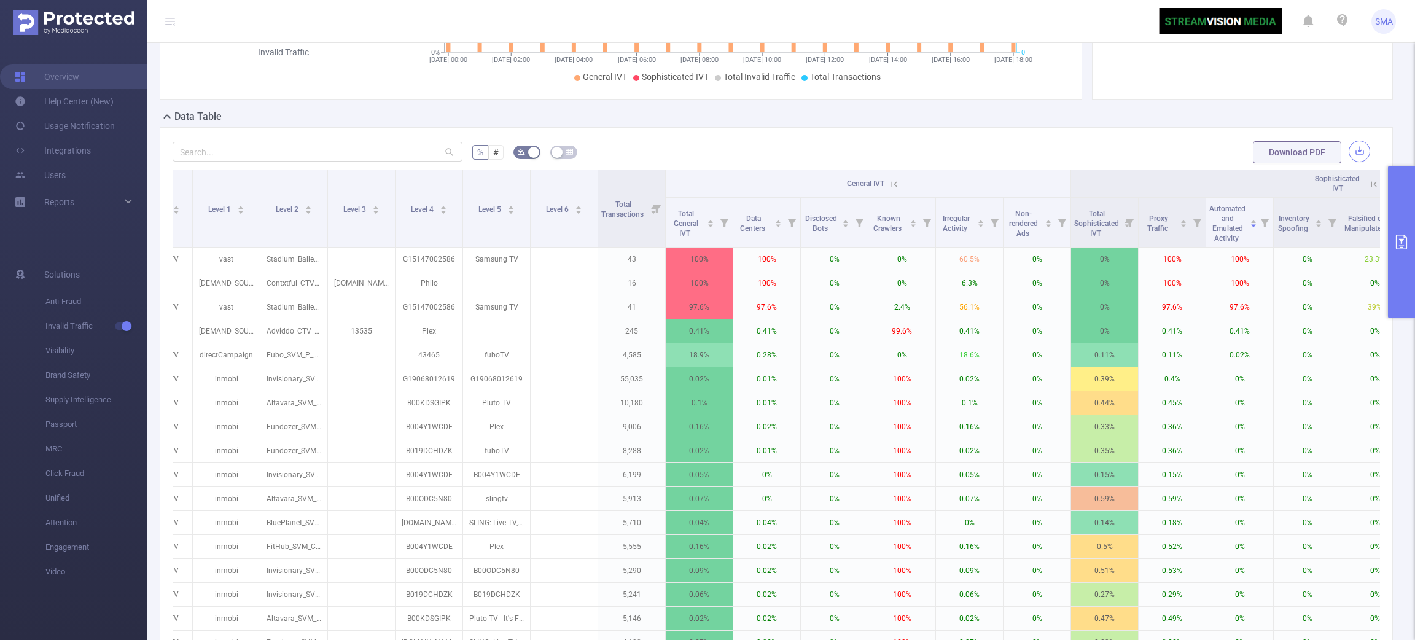
click at [1179, 158] on button "button" at bounding box center [1359, 151] width 21 height 21
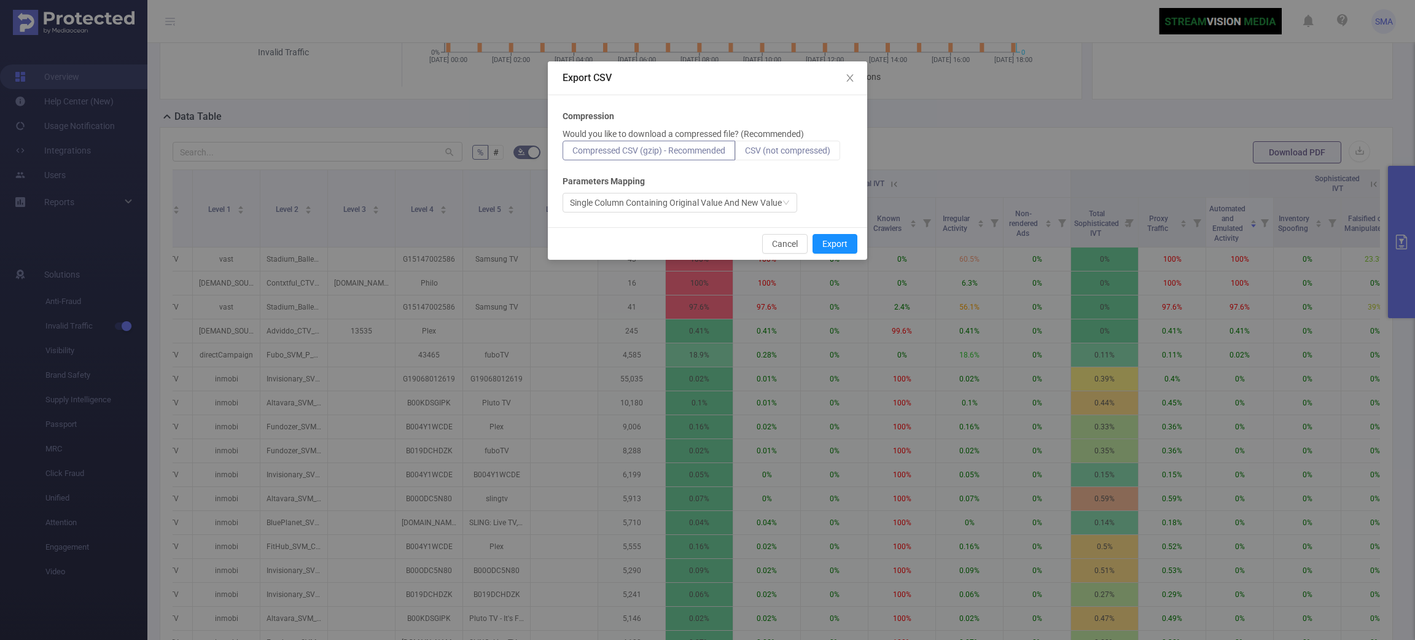
click at [791, 149] on span "CSV (not compressed)" at bounding box center [787, 151] width 85 height 10
click at [745, 154] on input "CSV (not compressed)" at bounding box center [745, 154] width 0 height 0
drag, startPoint x: 827, startPoint y: 246, endPoint x: 1049, endPoint y: 42, distance: 302.1
click at [827, 247] on button "Export" at bounding box center [835, 244] width 45 height 20
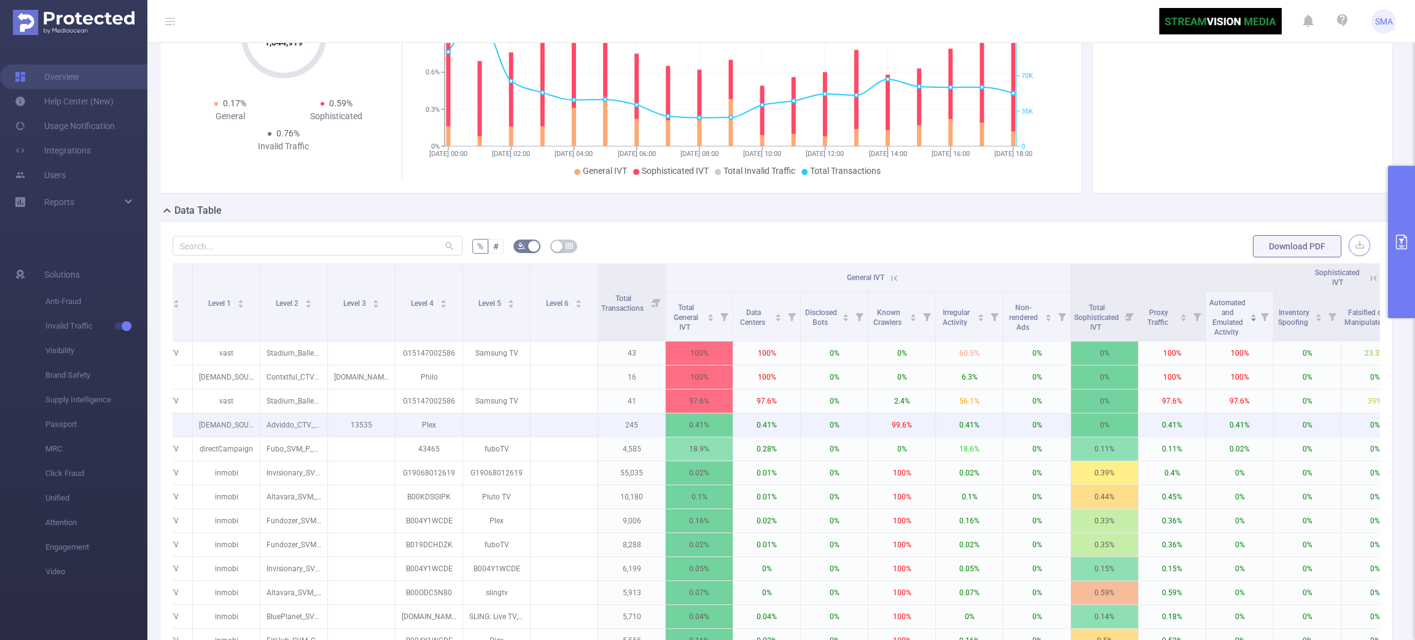
scroll to position [184, 0]
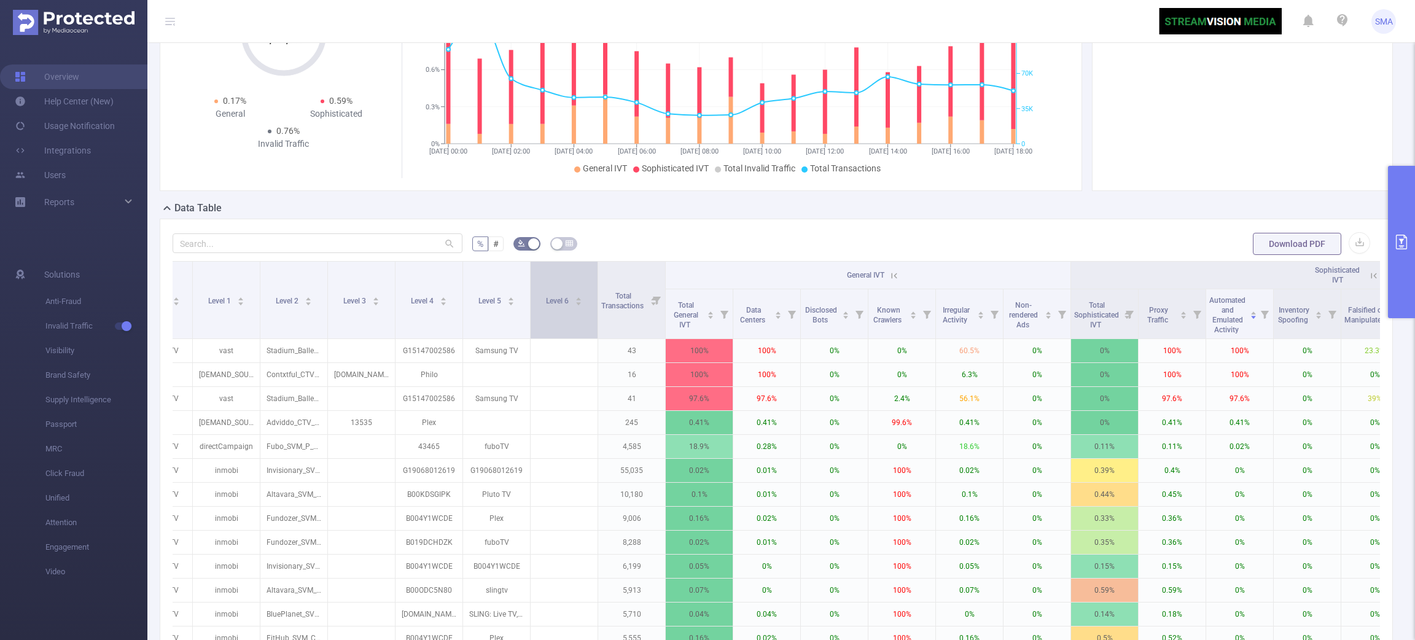
click at [558, 303] on span "Level 6" at bounding box center [558, 301] width 25 height 9
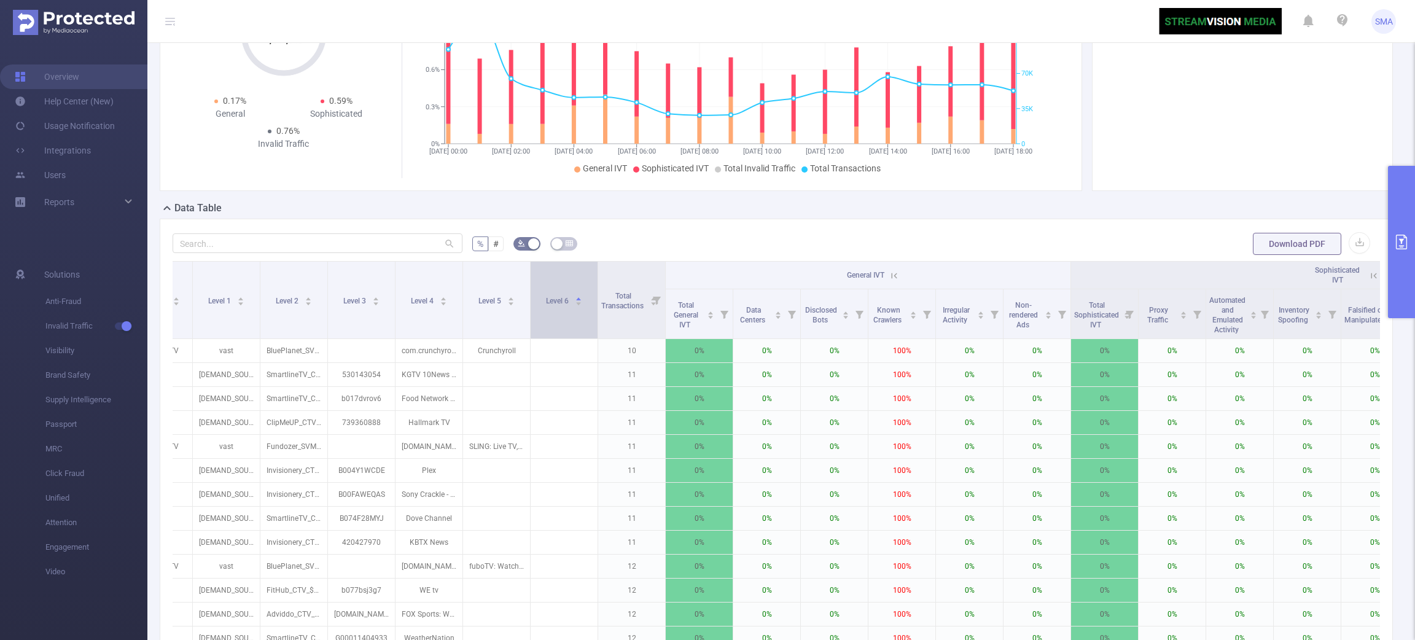
click at [558, 303] on span "Level 6" at bounding box center [558, 301] width 25 height 9
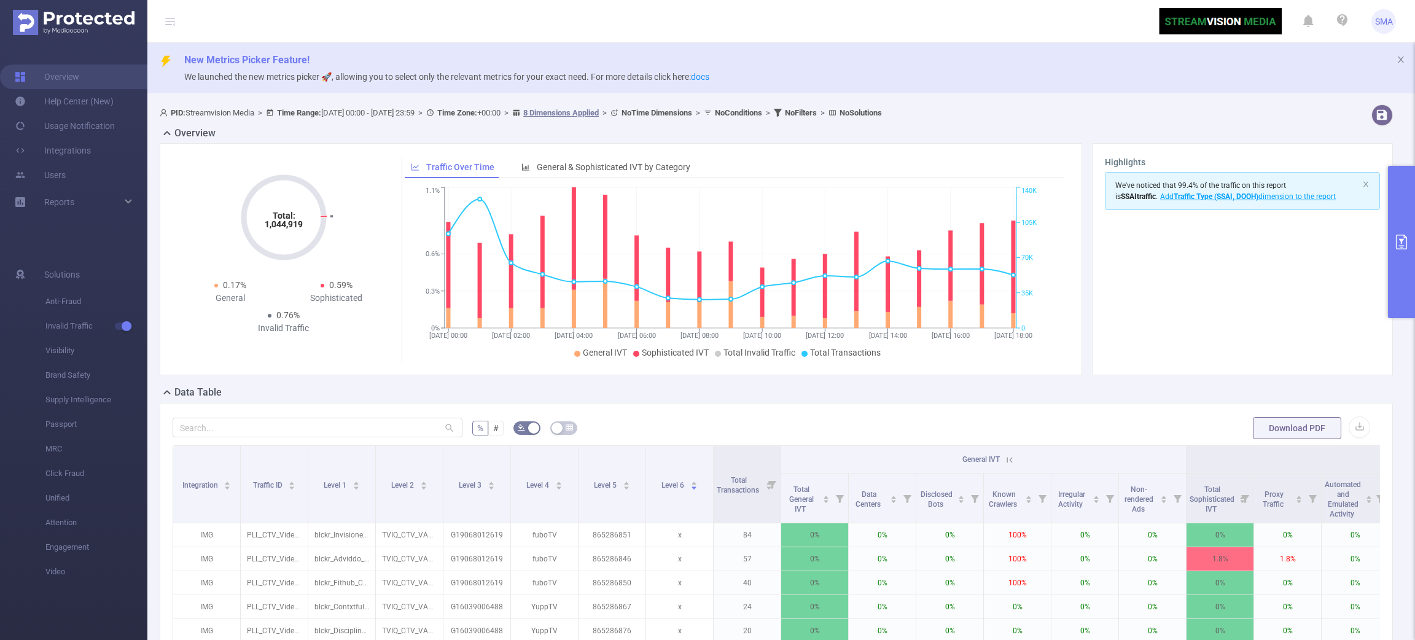
scroll to position [276, 0]
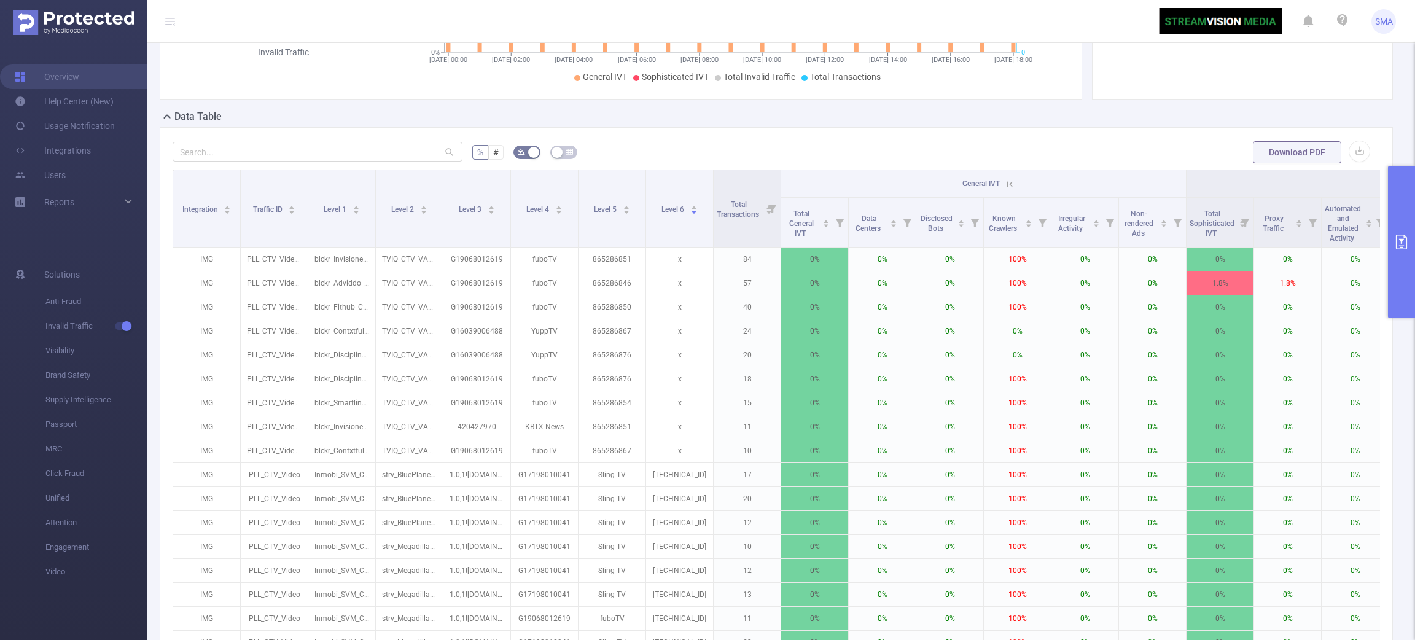
click at [1179, 228] on button "primary" at bounding box center [1401, 242] width 27 height 152
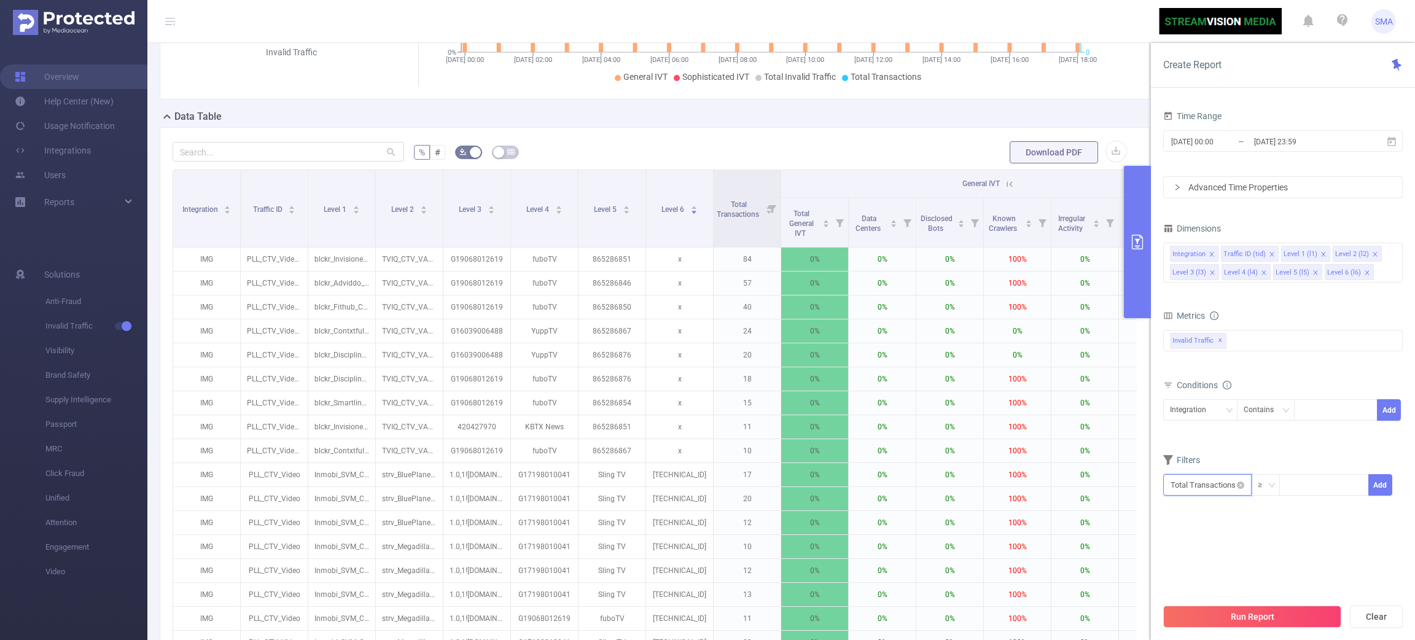
click at [1179, 491] on input "text" at bounding box center [1207, 484] width 88 height 21
click at [1179, 533] on section "Time Range 2025-09-03 00:00 _ 2025-09-03 23:59 Advanced Time Properties Dimensi…" at bounding box center [1283, 352] width 240 height 490
click at [1179, 488] on span "Total Transactions ≥ Add" at bounding box center [1283, 484] width 240 height 21
click at [1179, 483] on icon "icon: down" at bounding box center [1271, 485] width 7 height 7
click at [1179, 533] on li "≤" at bounding box center [1265, 530] width 29 height 20
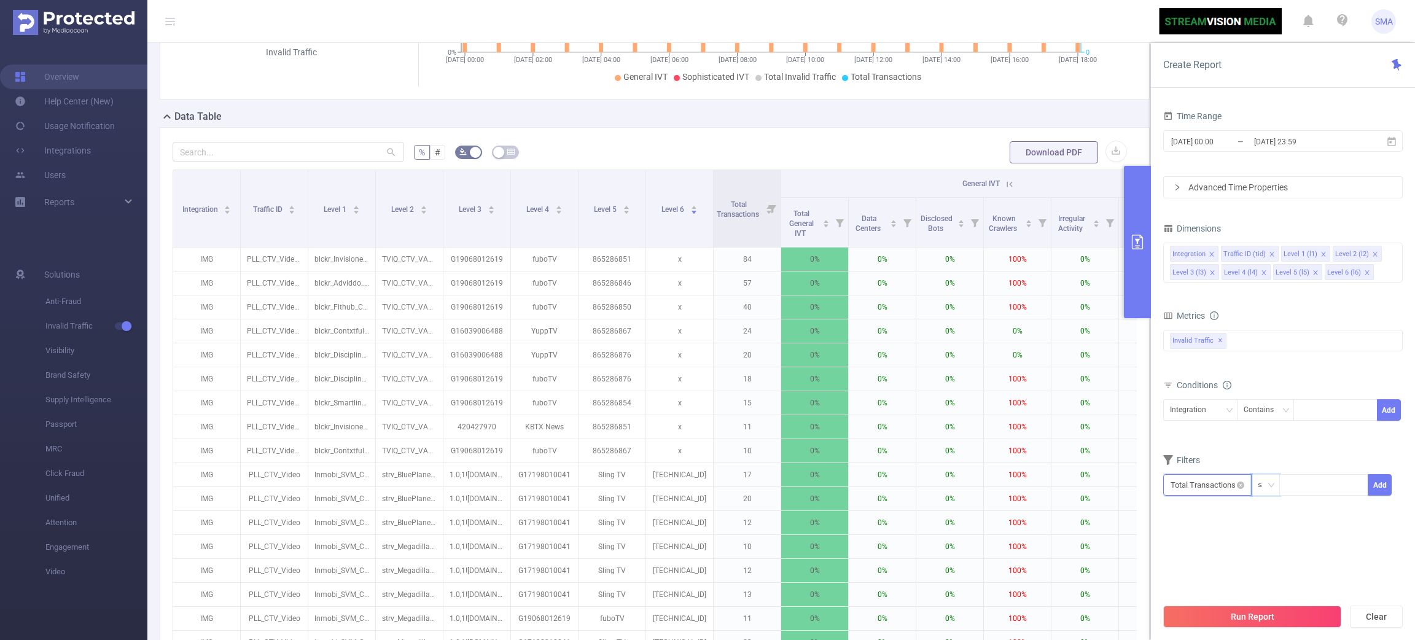
click at [1179, 490] on input "text" at bounding box center [1207, 484] width 88 height 21
drag, startPoint x: 1313, startPoint y: 531, endPoint x: 1289, endPoint y: 514, distance: 29.5
click at [1179, 533] on section "Time Range 2025-09-03 00:00 _ 2025-09-03 23:59 Advanced Time Properties Dimensi…" at bounding box center [1283, 352] width 240 height 490
click at [1179, 486] on div "≤" at bounding box center [1264, 485] width 13 height 20
click at [1179, 506] on li "≥" at bounding box center [1265, 511] width 29 height 20
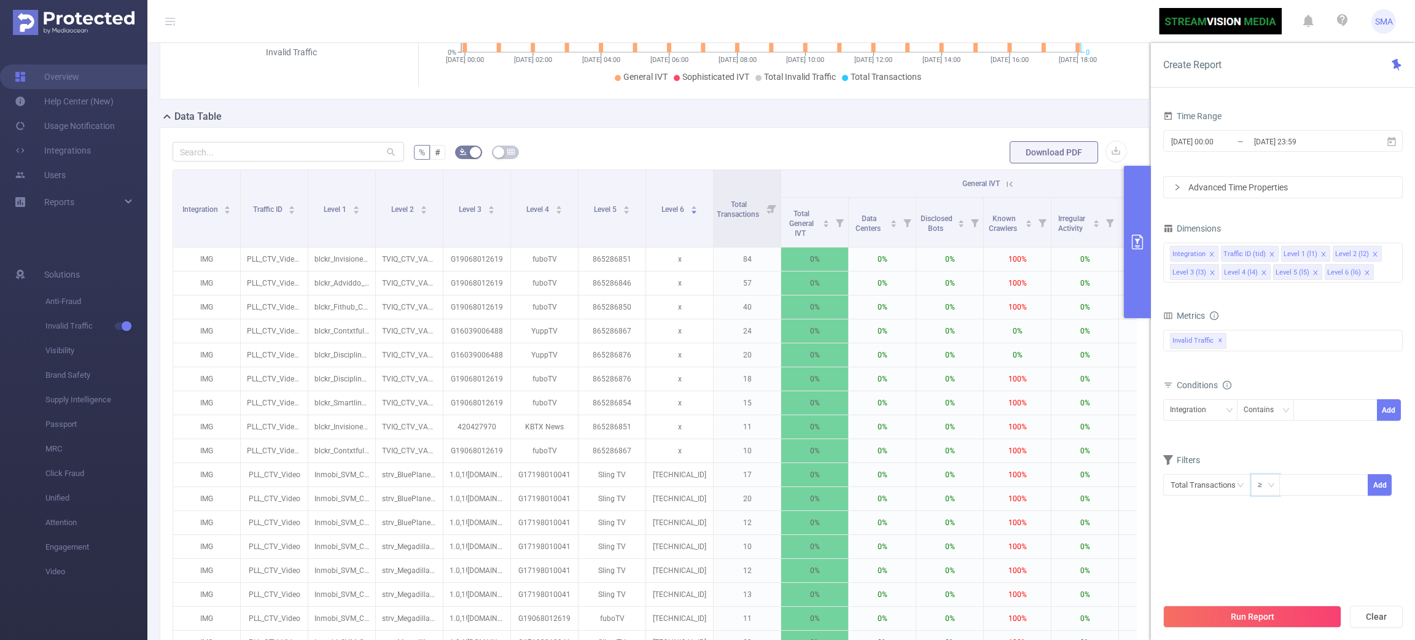
click at [1179, 520] on div "Time Range 2025-09-03 00:00 _ 2025-09-03 23:59 Advanced Time Properties Dimensi…" at bounding box center [1283, 316] width 240 height 419
click at [1179, 488] on input "text" at bounding box center [1207, 484] width 88 height 21
click at [1179, 533] on section "Time Range 2025-09-03 00:00 _ 2025-09-03 23:59 Advanced Time Properties Dimensi…" at bounding box center [1283, 352] width 240 height 490
click at [1179, 345] on div "Invalid Traffic ✕" at bounding box center [1283, 340] width 240 height 21
click at [1179, 349] on span at bounding box center [1184, 346] width 10 height 10
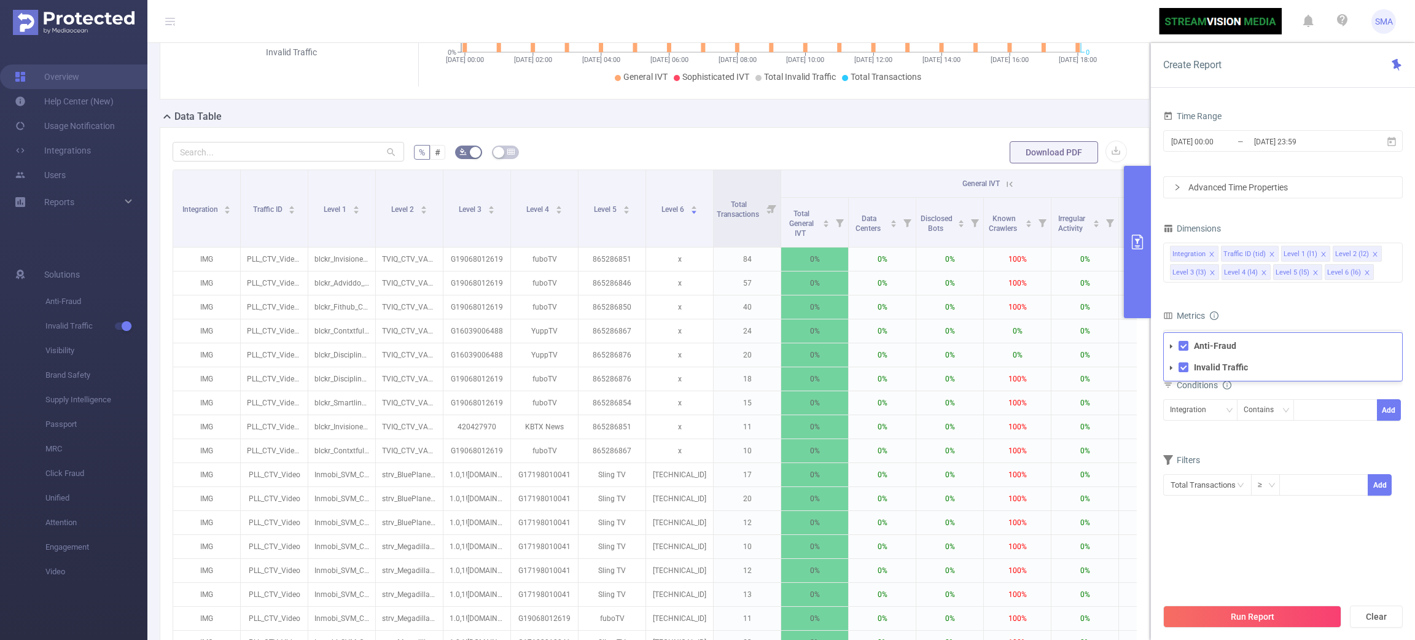
click at [1179, 318] on div "Metrics" at bounding box center [1283, 317] width 240 height 20
click at [1179, 275] on icon "icon: close" at bounding box center [1213, 273] width 6 height 6
click at [1179, 278] on span at bounding box center [1316, 273] width 6 height 14
click at [1179, 533] on button "Run Report" at bounding box center [1252, 617] width 178 height 22
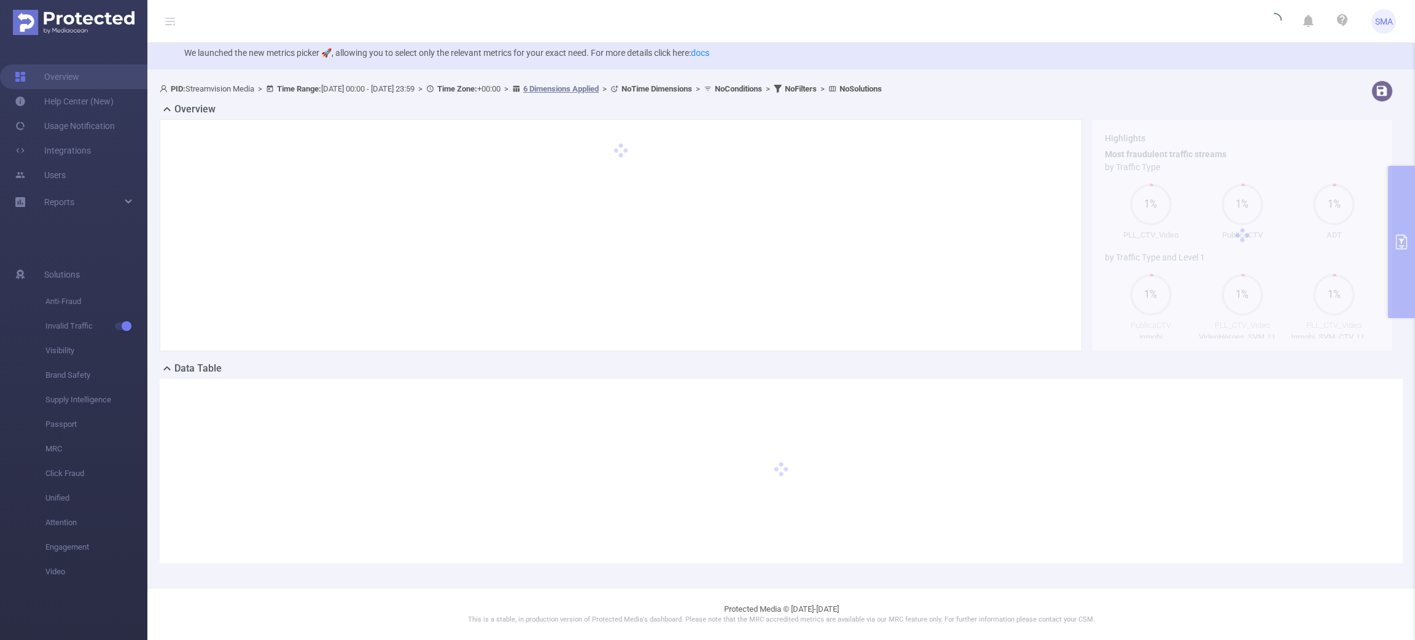
scroll to position [25, 0]
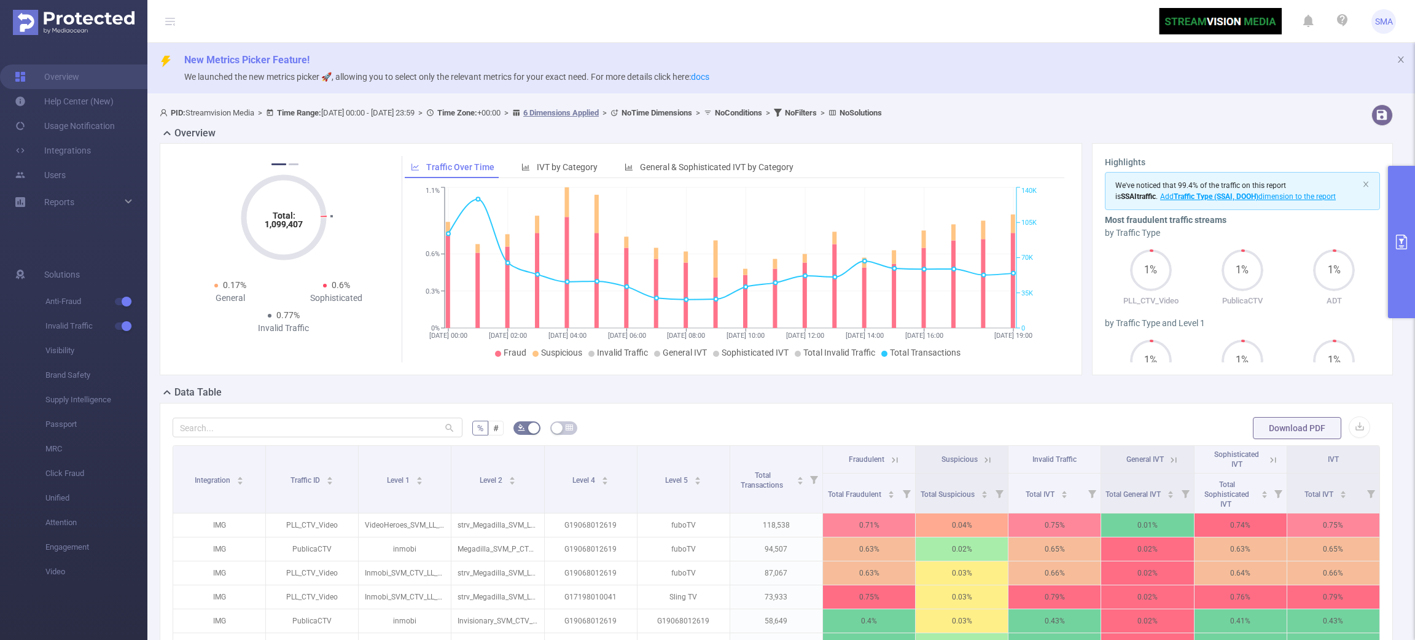
scroll to position [92, 0]
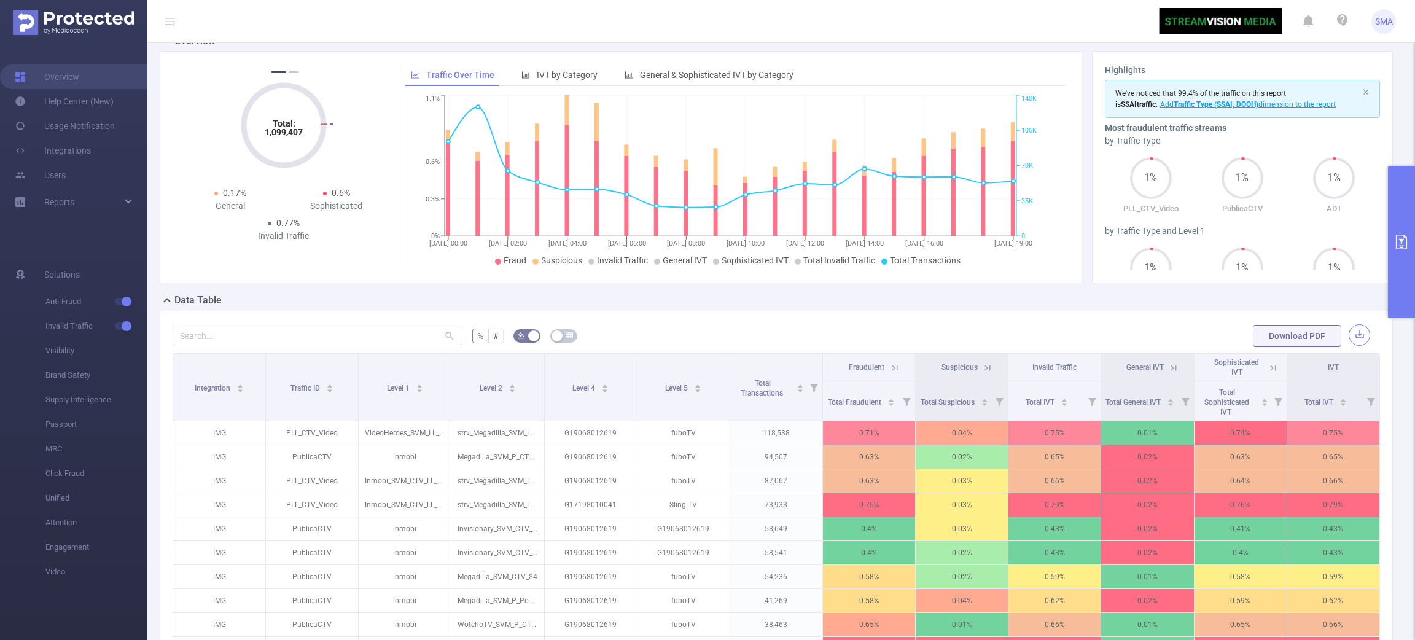
click at [1179, 337] on button "button" at bounding box center [1359, 334] width 21 height 21
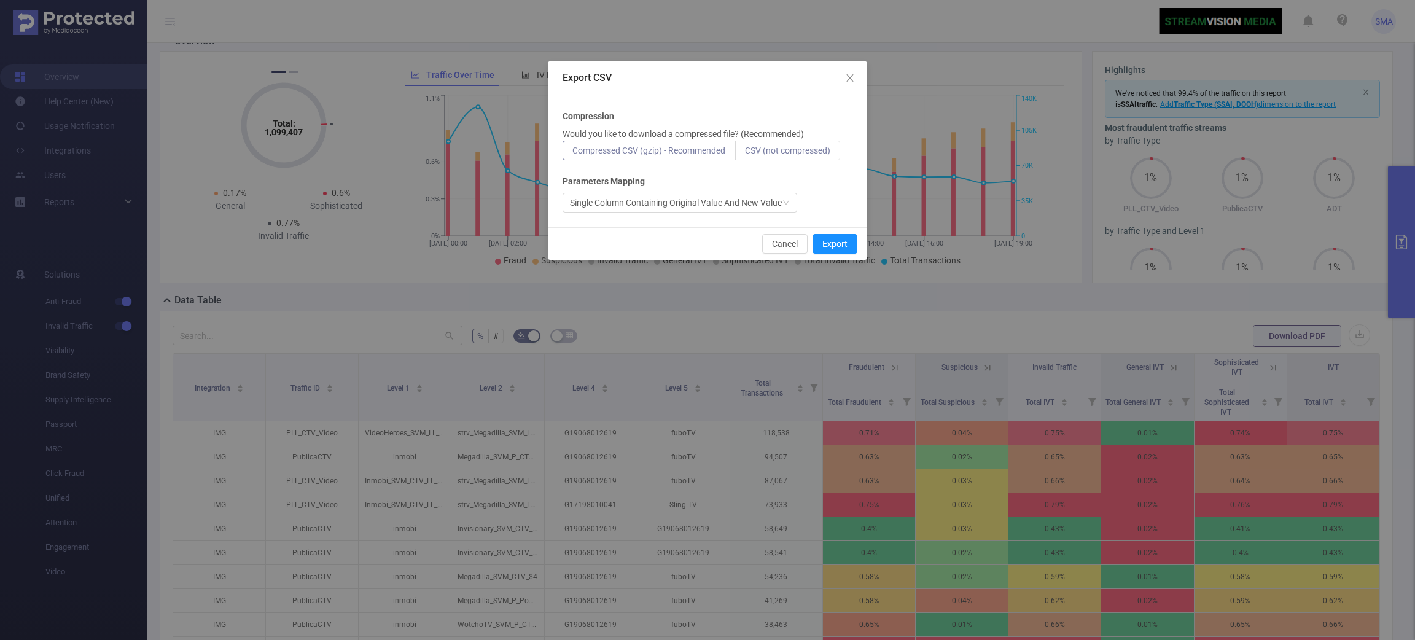
click at [827, 147] on span "CSV (not compressed)" at bounding box center [787, 151] width 85 height 10
click at [745, 154] on input "CSV (not compressed)" at bounding box center [745, 154] width 0 height 0
click at [850, 232] on div "Cancel Export" at bounding box center [707, 243] width 319 height 33
click at [848, 239] on button "Export" at bounding box center [835, 244] width 45 height 20
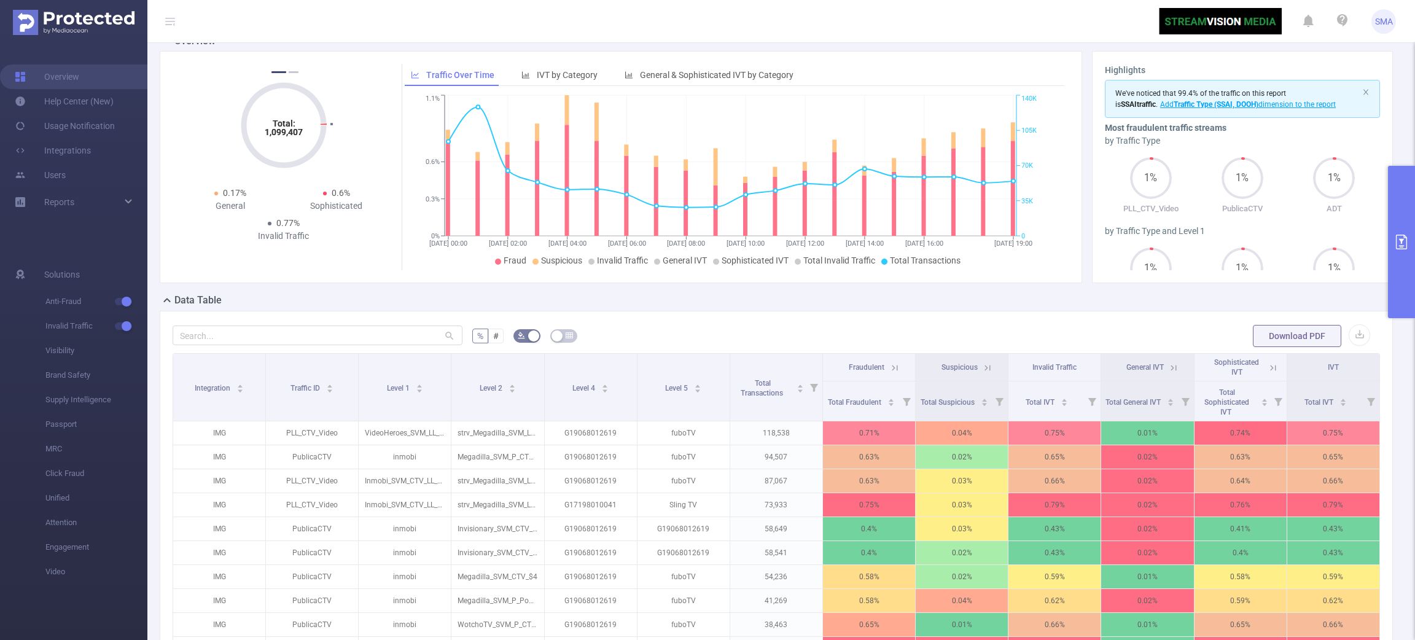
click at [1179, 260] on button "primary" at bounding box center [1401, 242] width 27 height 152
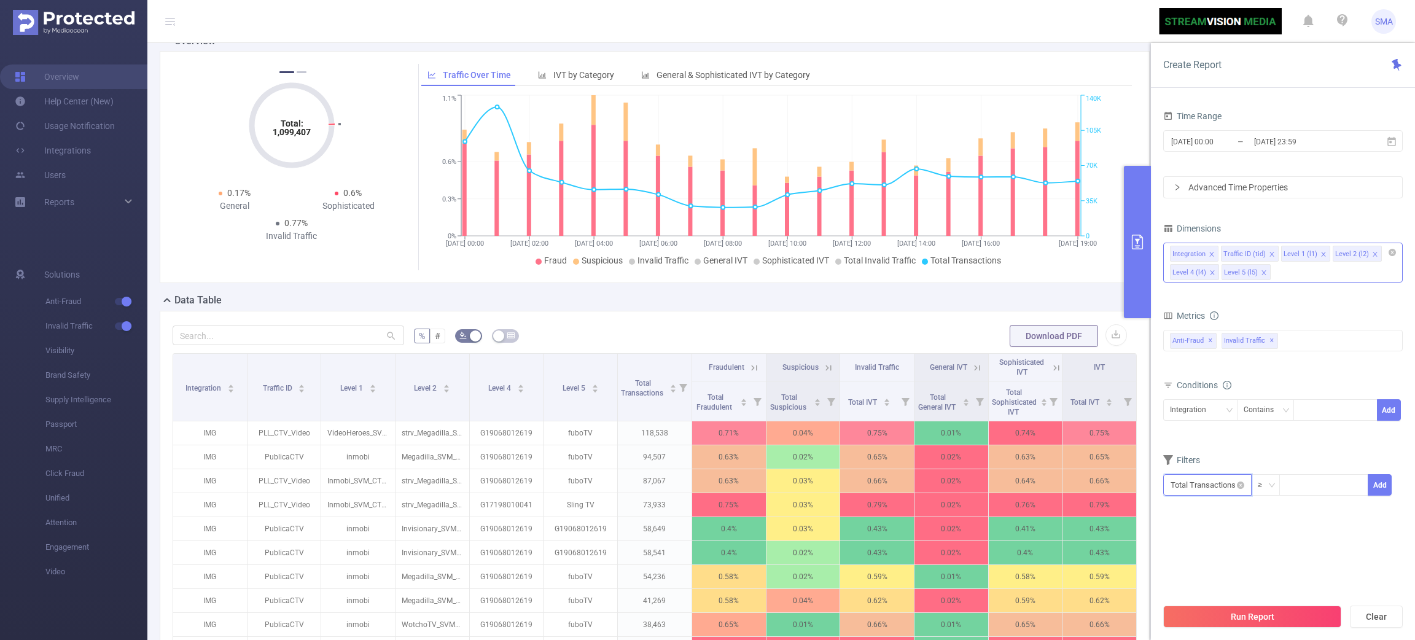
click at [1179, 482] on input "text" at bounding box center [1207, 484] width 88 height 21
click at [1179, 328] on div "Total General IVT Data Centers Disclosed Bots Known Crawlers Irregular Activity…" at bounding box center [1283, 349] width 240 height 44
click at [1179, 335] on div "Anti-Fraud Invalid Traffic Anti-Fraud ✕ Invalid Traffic ✕" at bounding box center [1283, 340] width 240 height 21
click at [1179, 309] on div "Metrics" at bounding box center [1283, 317] width 240 height 20
click at [1148, 217] on button "primary" at bounding box center [1137, 242] width 27 height 152
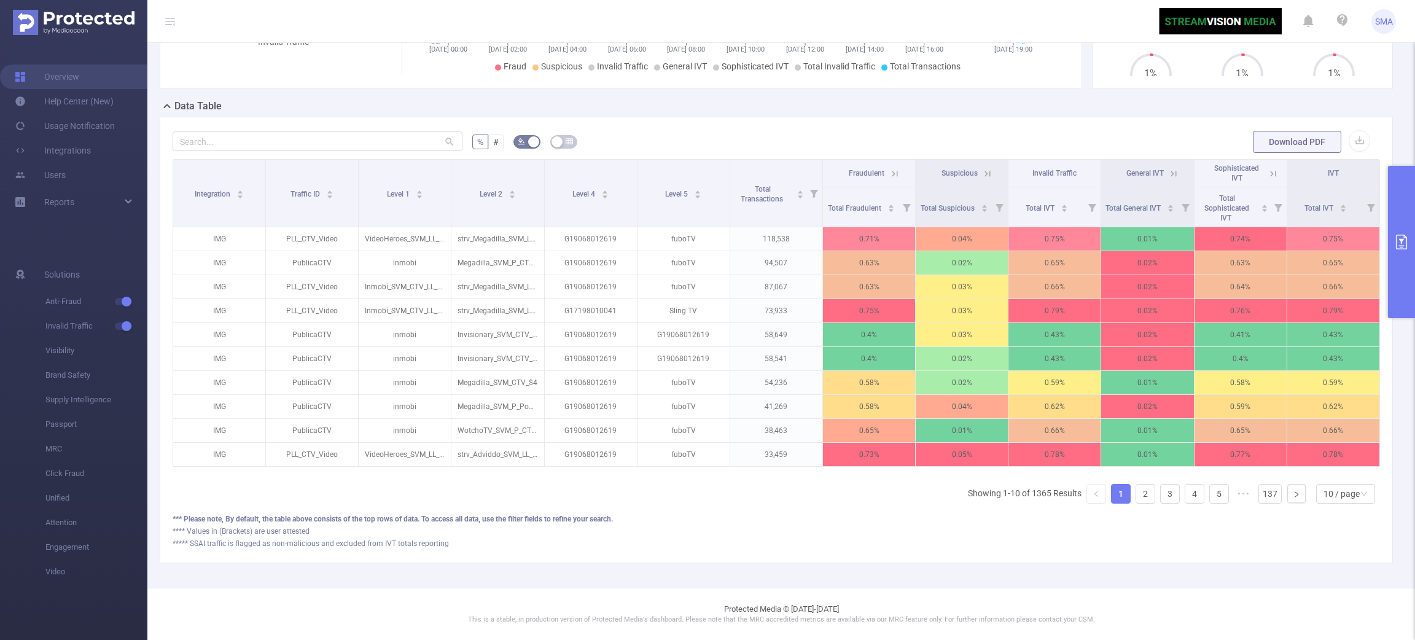
scroll to position [0, 2]
click at [1179, 164] on span "Sophisticated IVT" at bounding box center [1235, 173] width 45 height 18
click at [1179, 165] on div "Sophisticated IVT" at bounding box center [1239, 173] width 72 height 20
click at [1179, 168] on icon at bounding box center [1271, 173] width 11 height 11
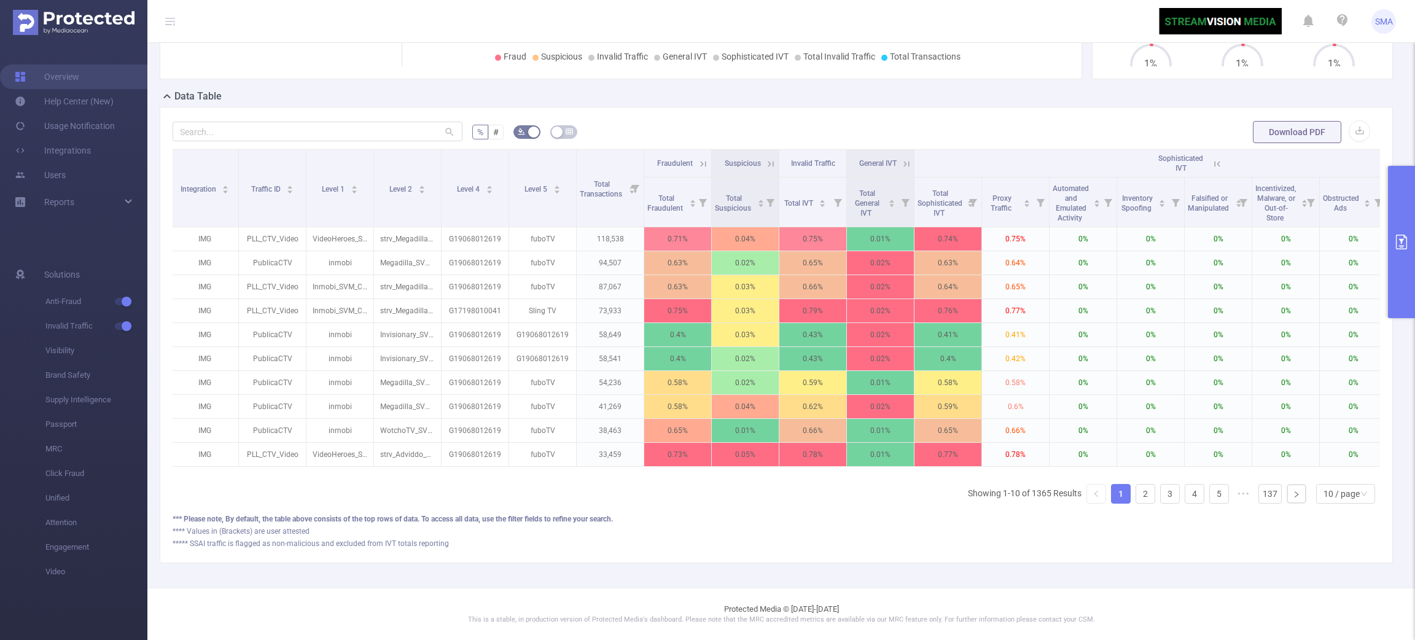
click at [1179, 208] on button "primary" at bounding box center [1401, 242] width 27 height 152
